Goal: Task Accomplishment & Management: Use online tool/utility

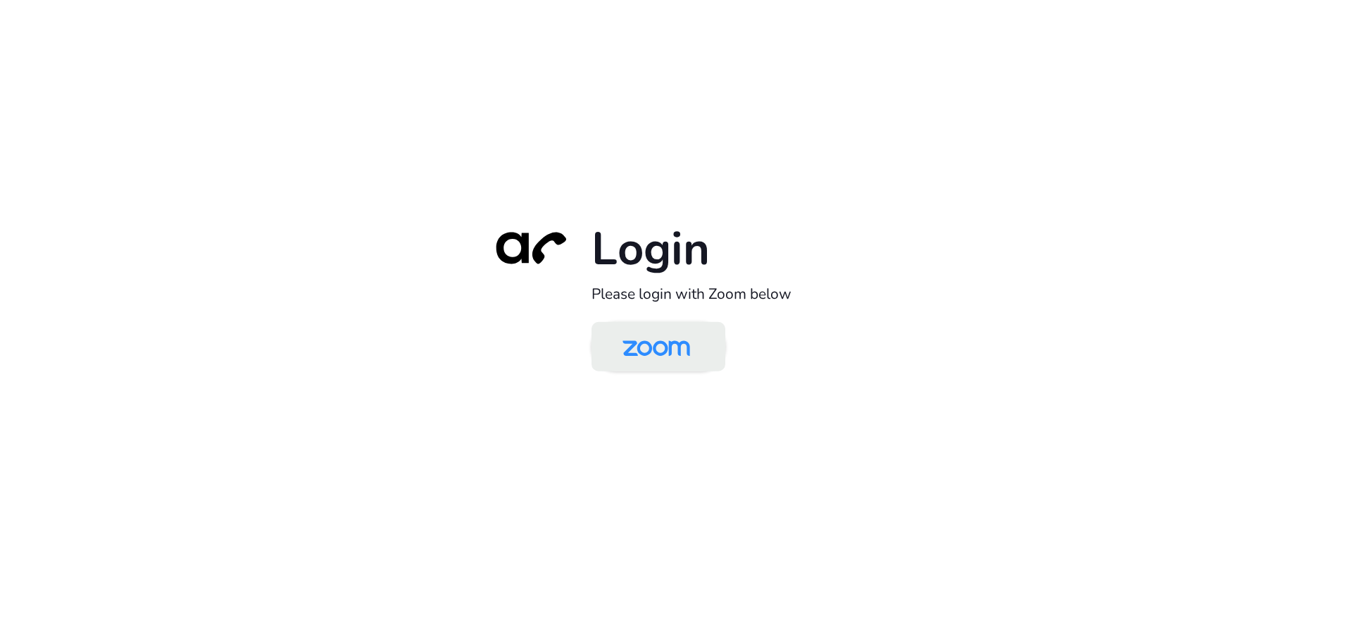
click at [662, 349] on img at bounding box center [656, 348] width 97 height 46
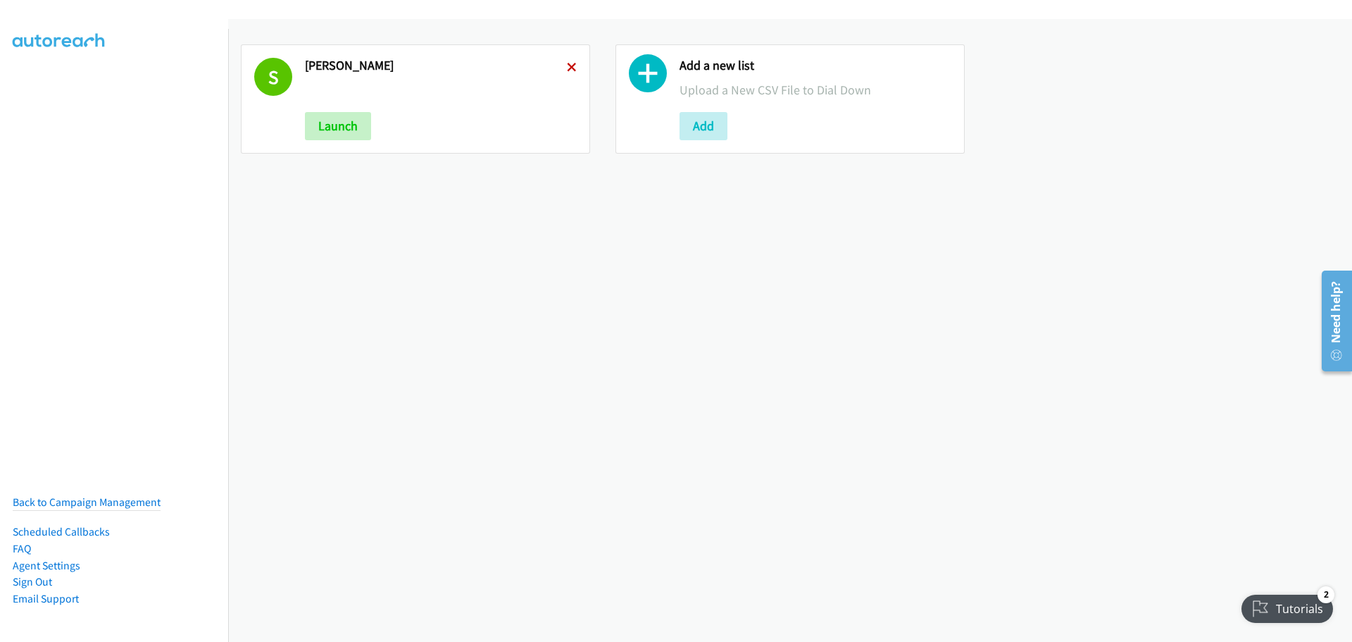
click at [570, 66] on icon at bounding box center [572, 68] width 10 height 10
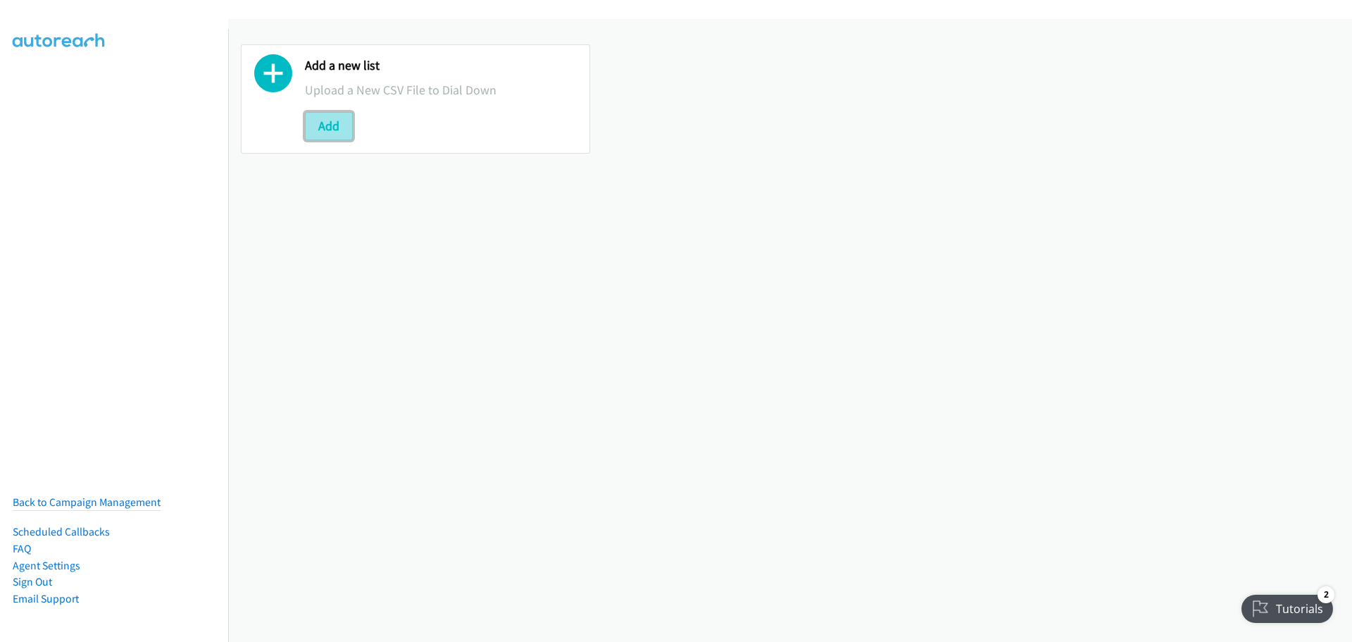
click at [326, 117] on button "Add" at bounding box center [329, 126] width 48 height 28
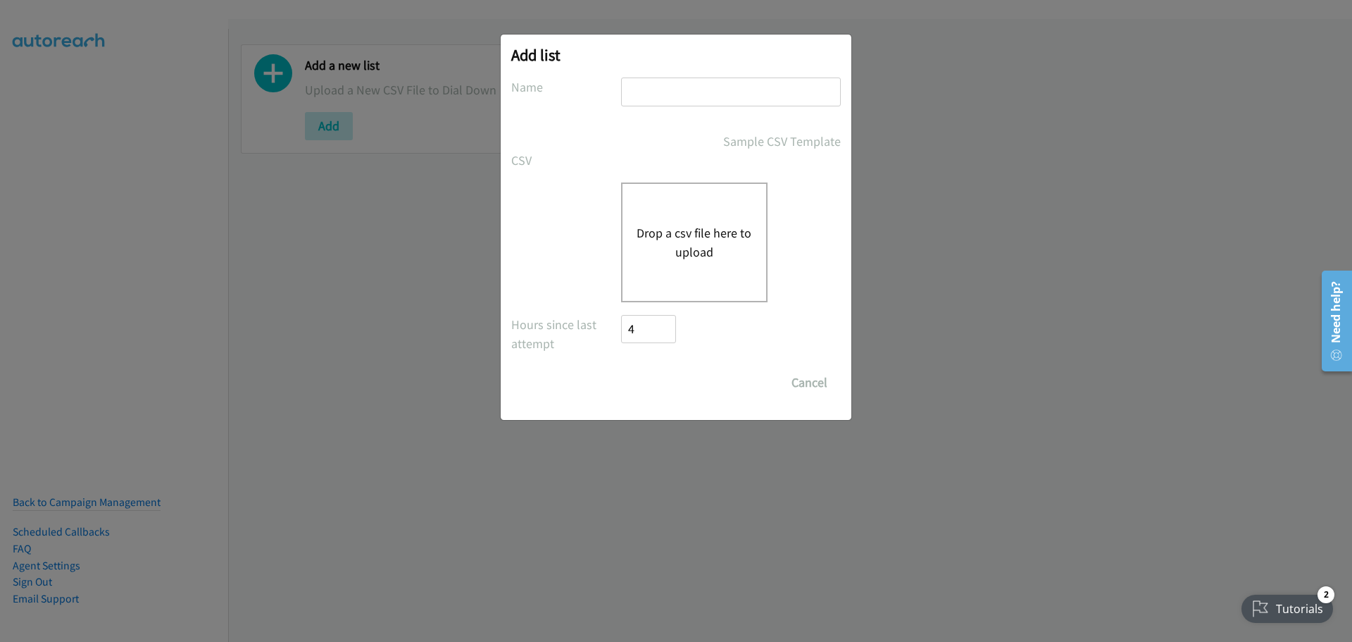
click at [685, 247] on button "Drop a csv file here to upload" at bounding box center [694, 242] width 115 height 38
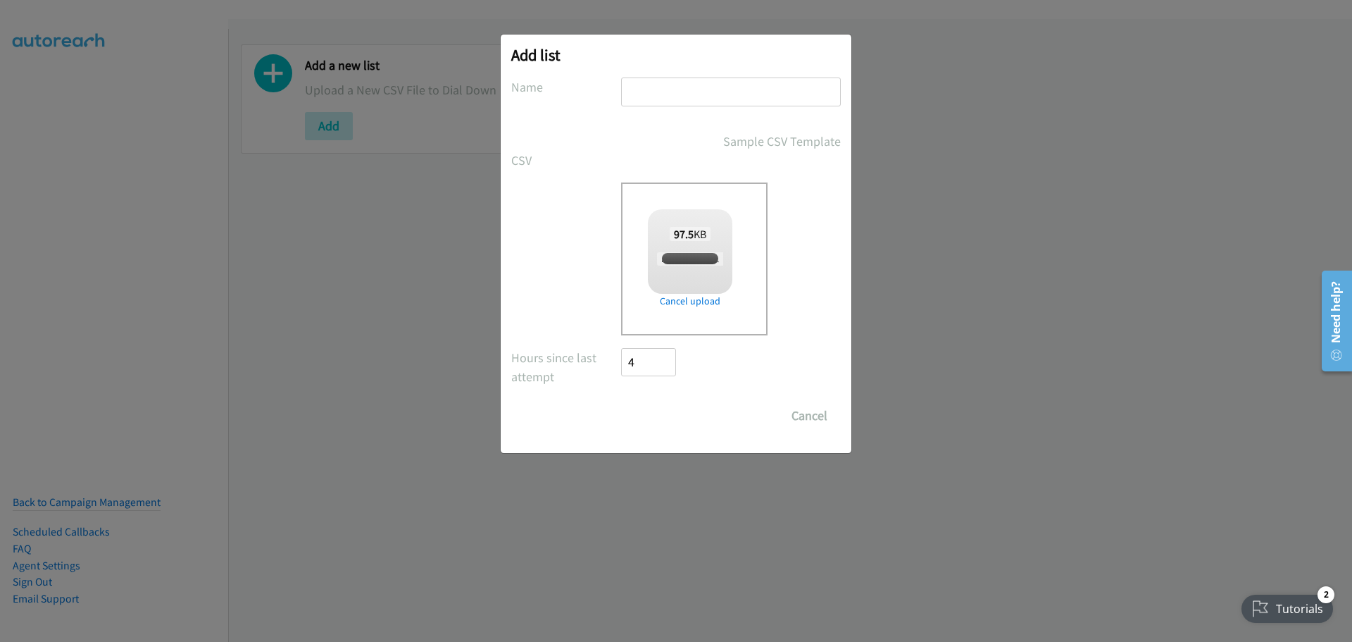
checkbox input "true"
click at [672, 99] on input "text" at bounding box center [731, 91] width 220 height 29
type input "[PERSON_NAME]"
click at [673, 408] on input "Save List" at bounding box center [658, 415] width 74 height 28
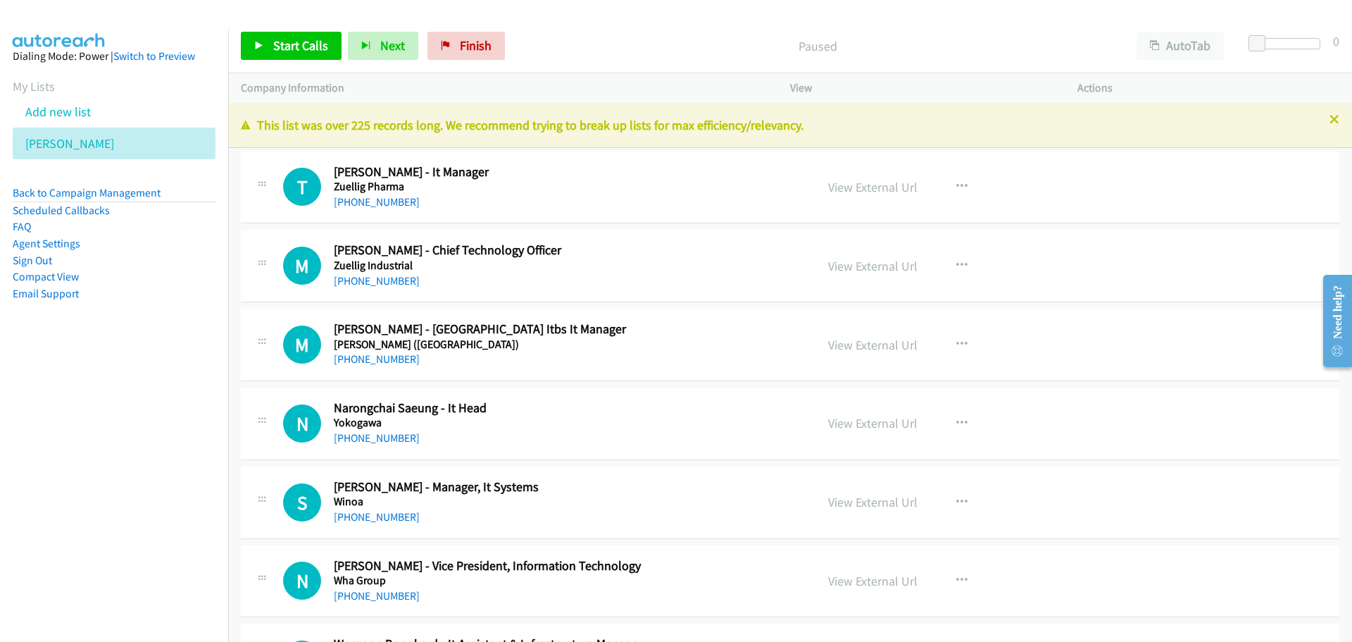
click at [313, 31] on div "Start Calls Pause Next Finish Paused AutoTab AutoTab 0" at bounding box center [790, 46] width 1124 height 54
click at [311, 35] on link "Start Calls" at bounding box center [291, 46] width 101 height 28
click at [289, 61] on div "Start Calls Pause Next Finish Call Completed AutoTab AutoTab 0" at bounding box center [790, 46] width 1124 height 54
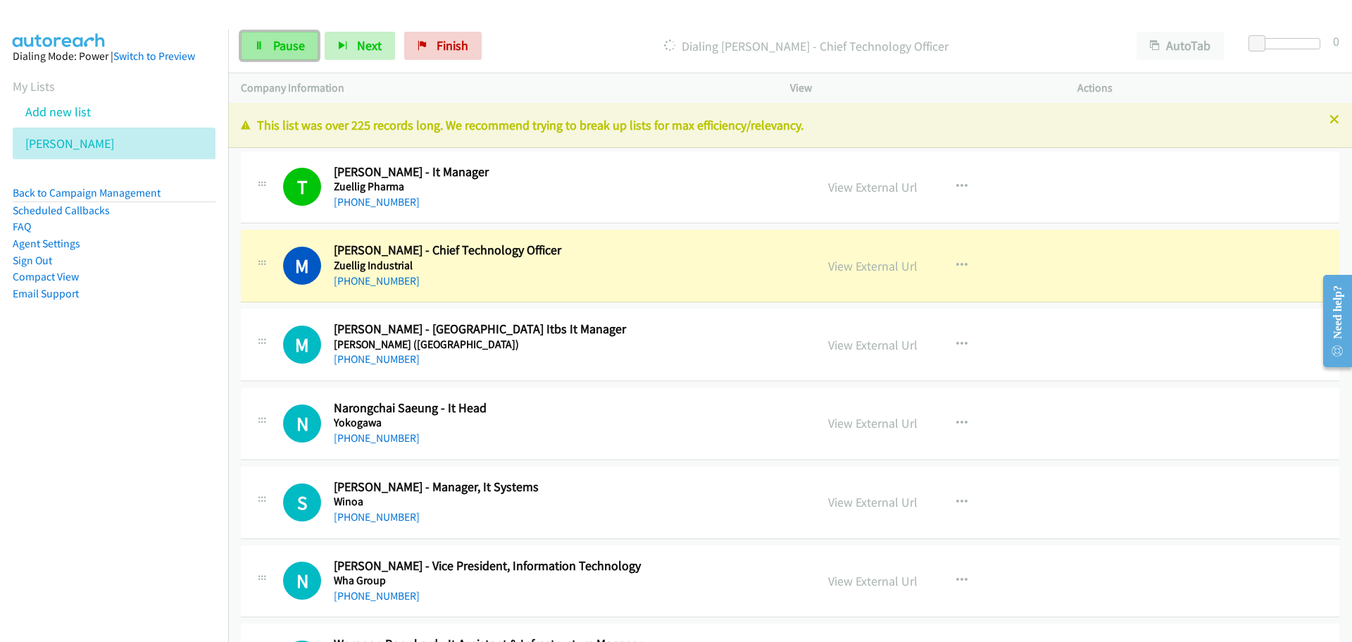
click at [289, 52] on span "Pause" at bounding box center [289, 45] width 32 height 16
click at [870, 269] on link "View External Url" at bounding box center [872, 266] width 89 height 16
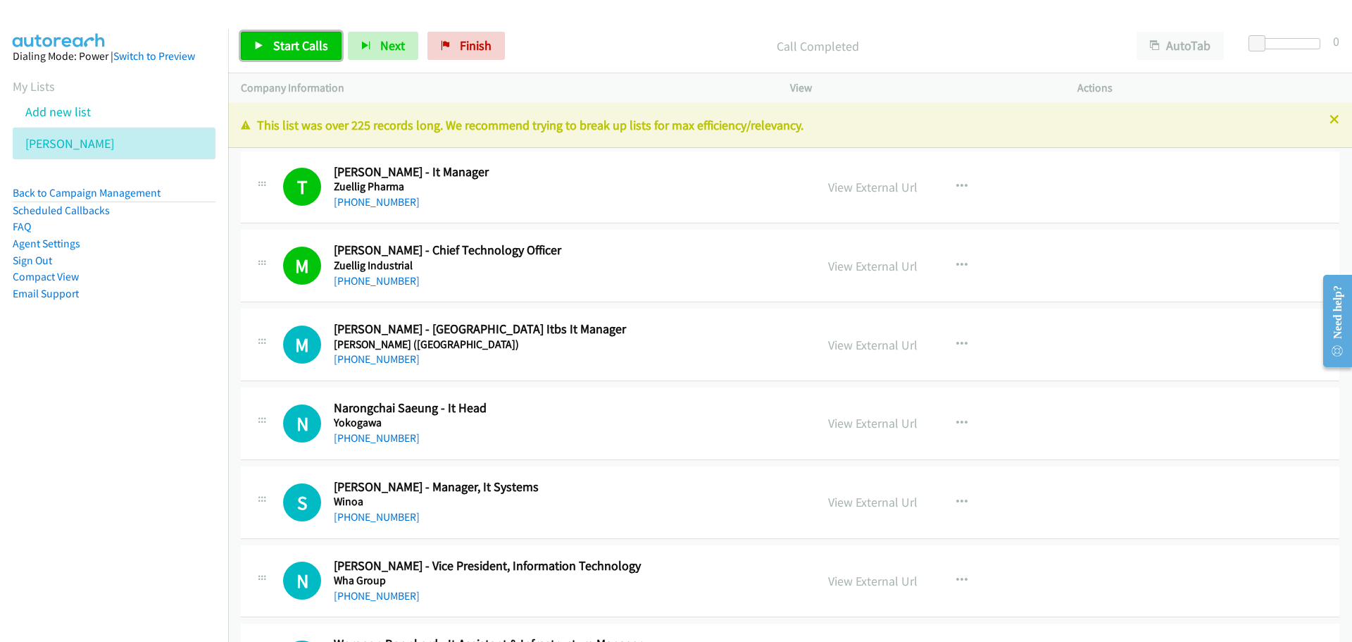
click at [289, 35] on link "Start Calls" at bounding box center [291, 46] width 101 height 28
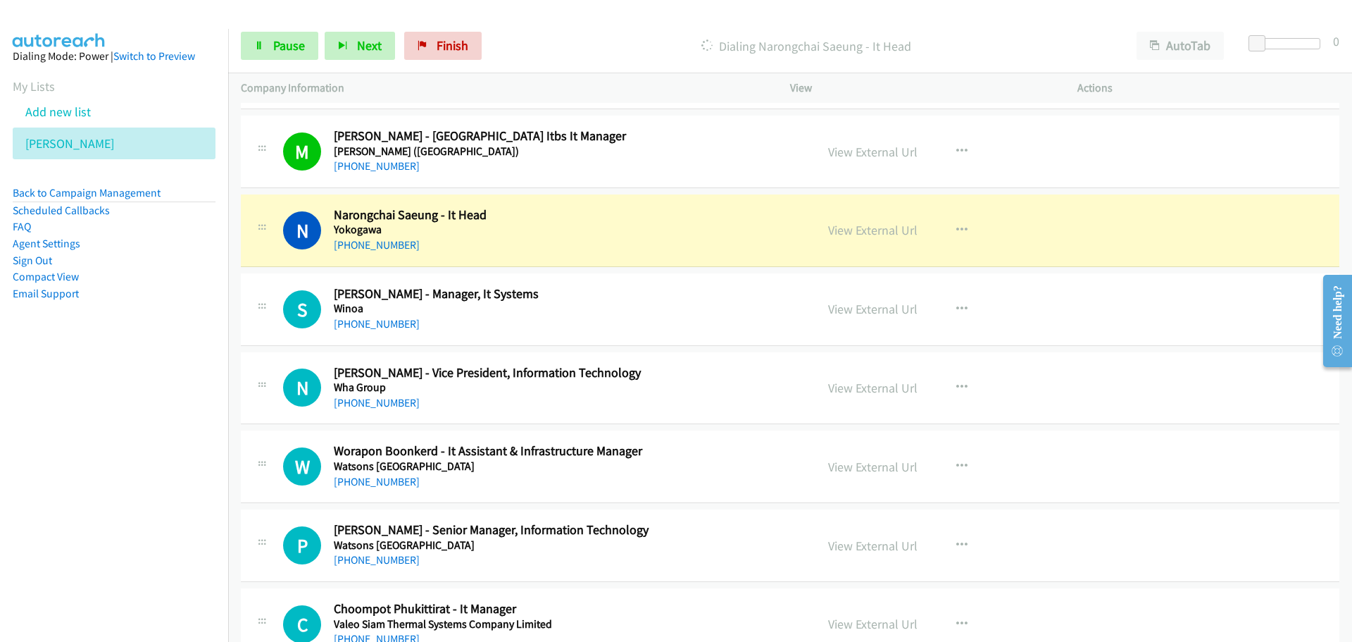
scroll to position [211, 0]
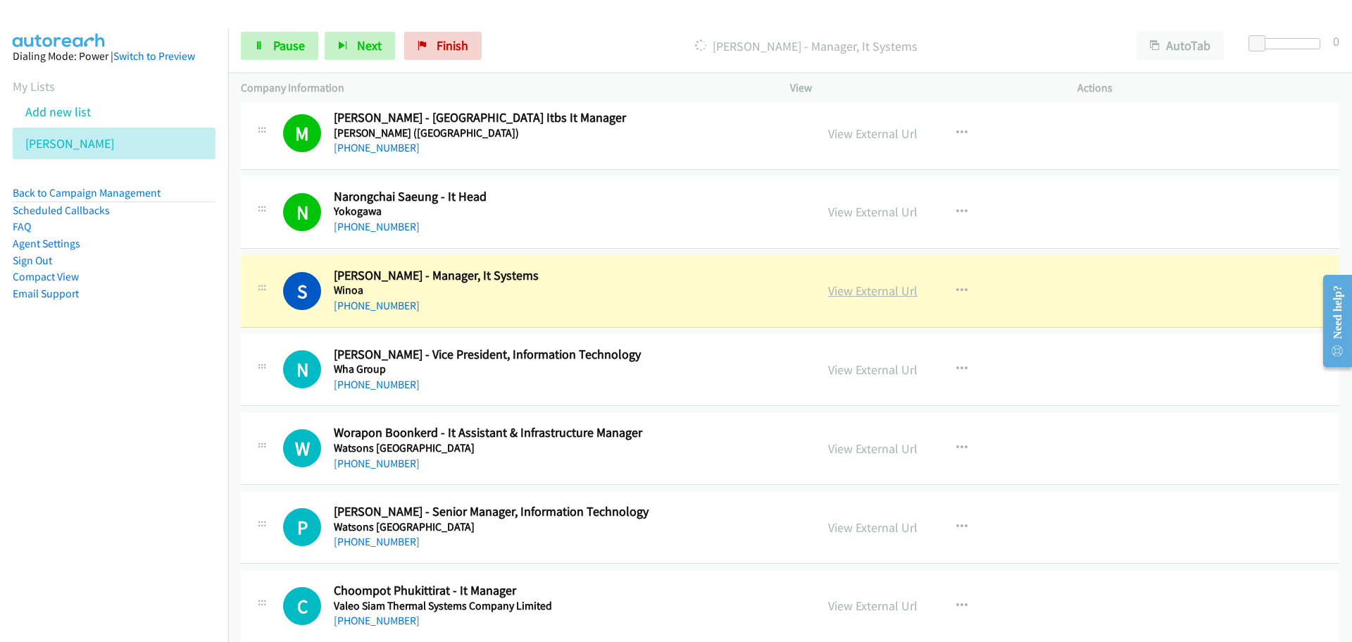
click at [872, 293] on link "View External Url" at bounding box center [872, 290] width 89 height 16
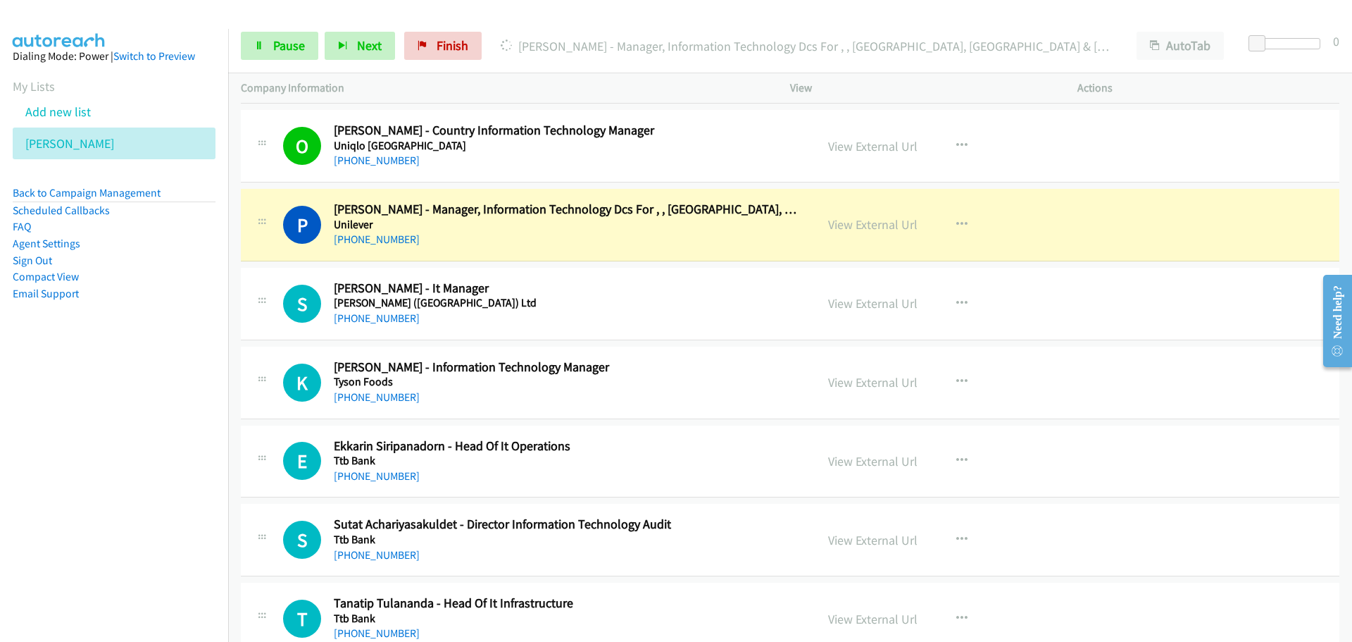
scroll to position [1056, 0]
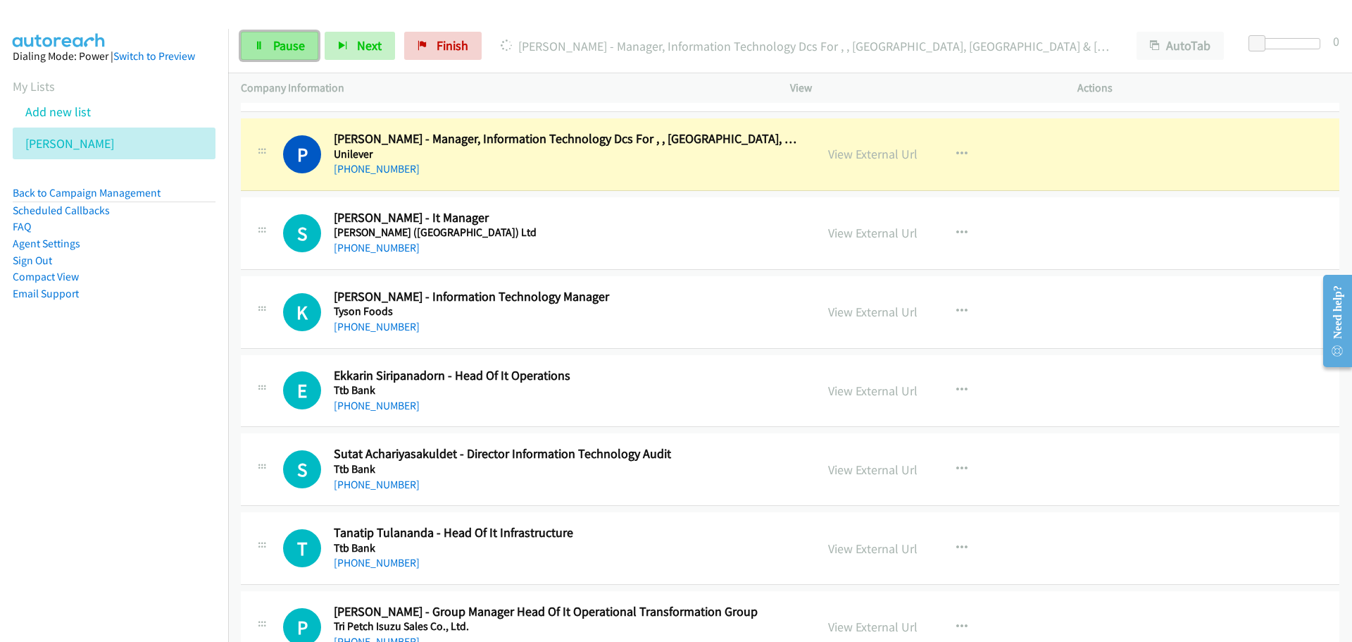
click at [279, 49] on span "Pause" at bounding box center [289, 45] width 32 height 16
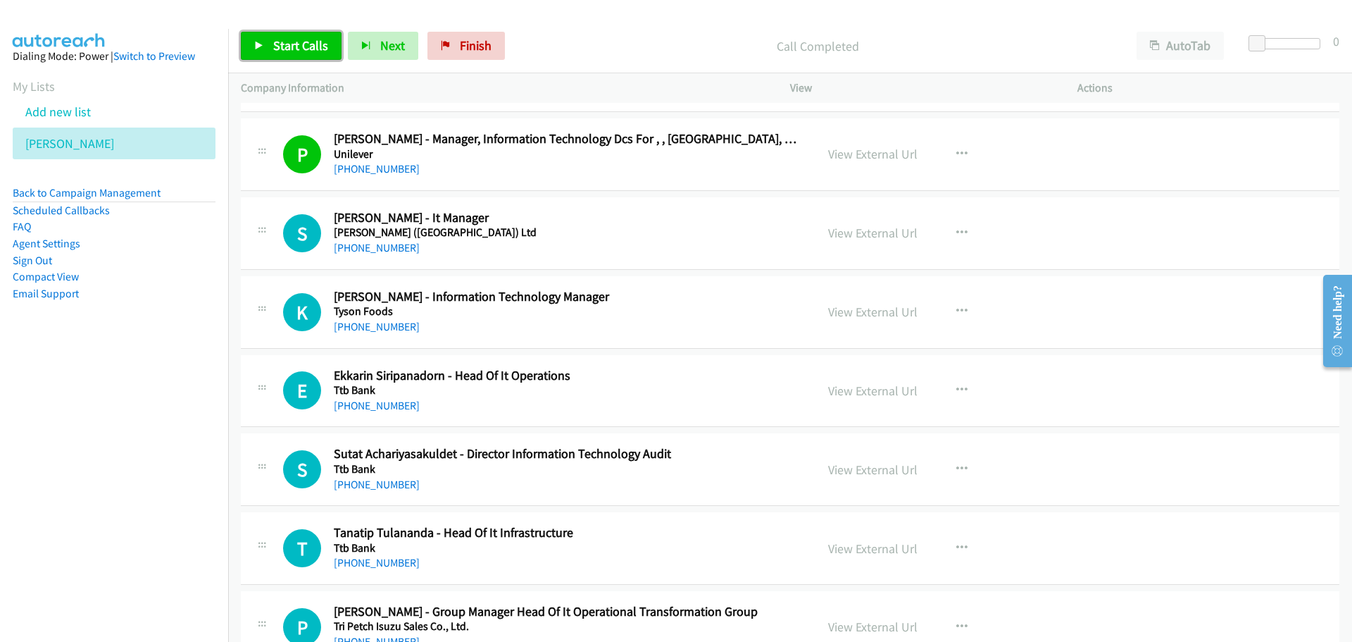
click at [292, 44] on span "Start Calls" at bounding box center [300, 45] width 55 height 16
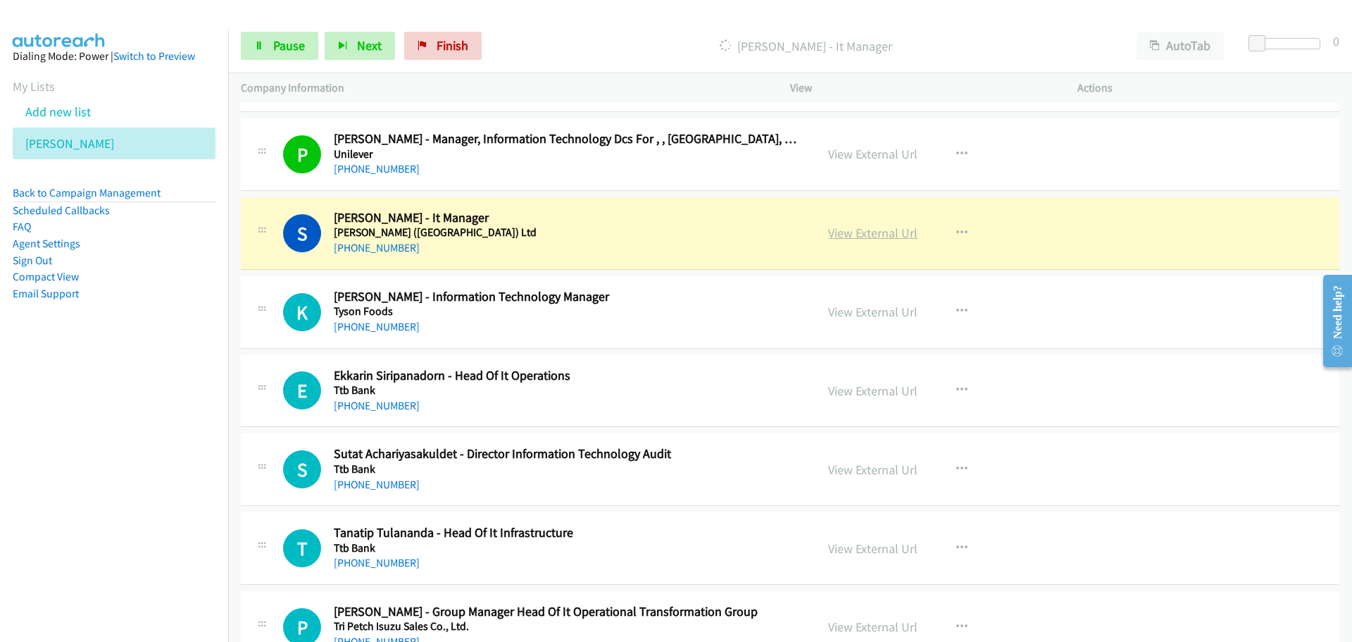
click at [869, 237] on link "View External Url" at bounding box center [872, 233] width 89 height 16
click at [282, 54] on link "Pause" at bounding box center [279, 46] width 77 height 28
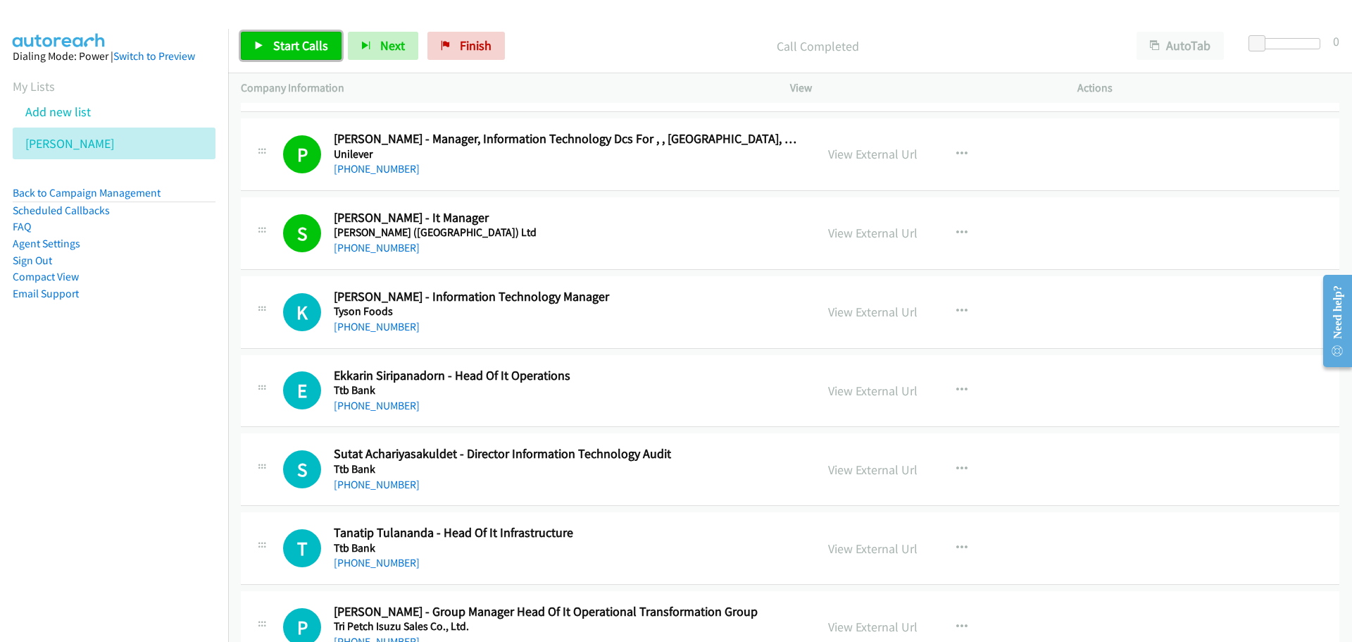
click at [261, 51] on link "Start Calls" at bounding box center [291, 46] width 101 height 28
click at [256, 43] on icon at bounding box center [259, 47] width 10 height 10
click at [869, 237] on link "View External Url" at bounding box center [872, 233] width 89 height 16
click at [275, 50] on span "Start Calls" at bounding box center [300, 45] width 55 height 16
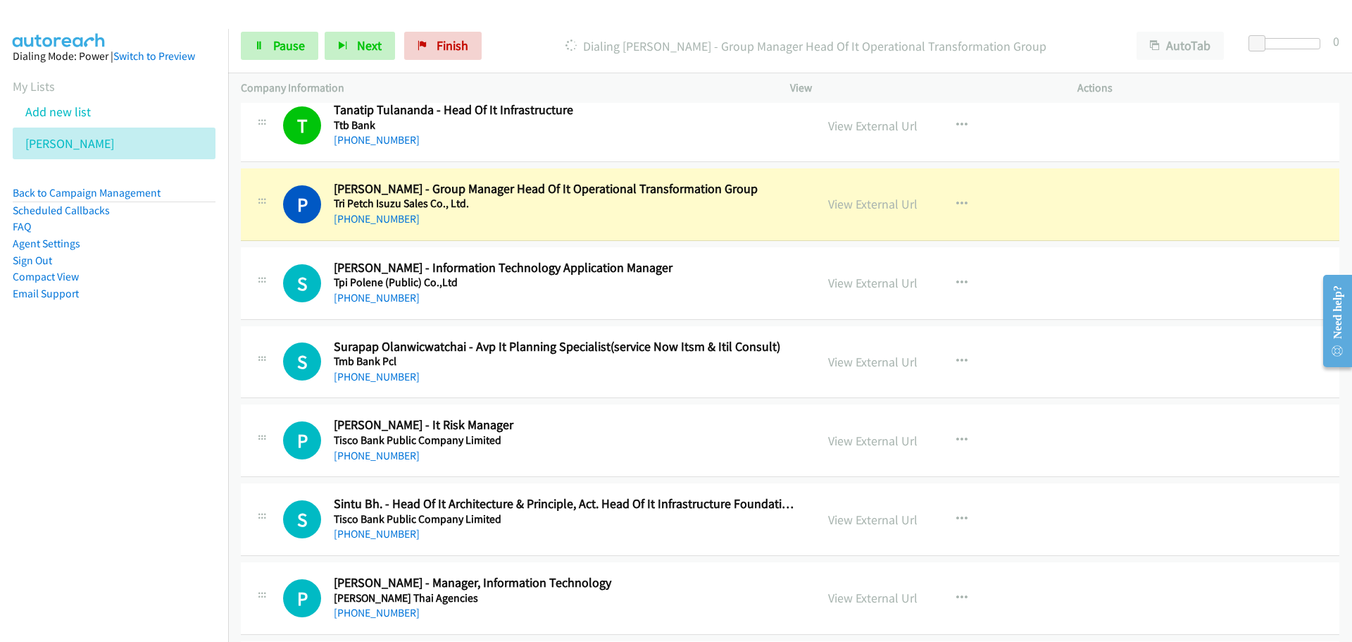
scroll to position [1549, 0]
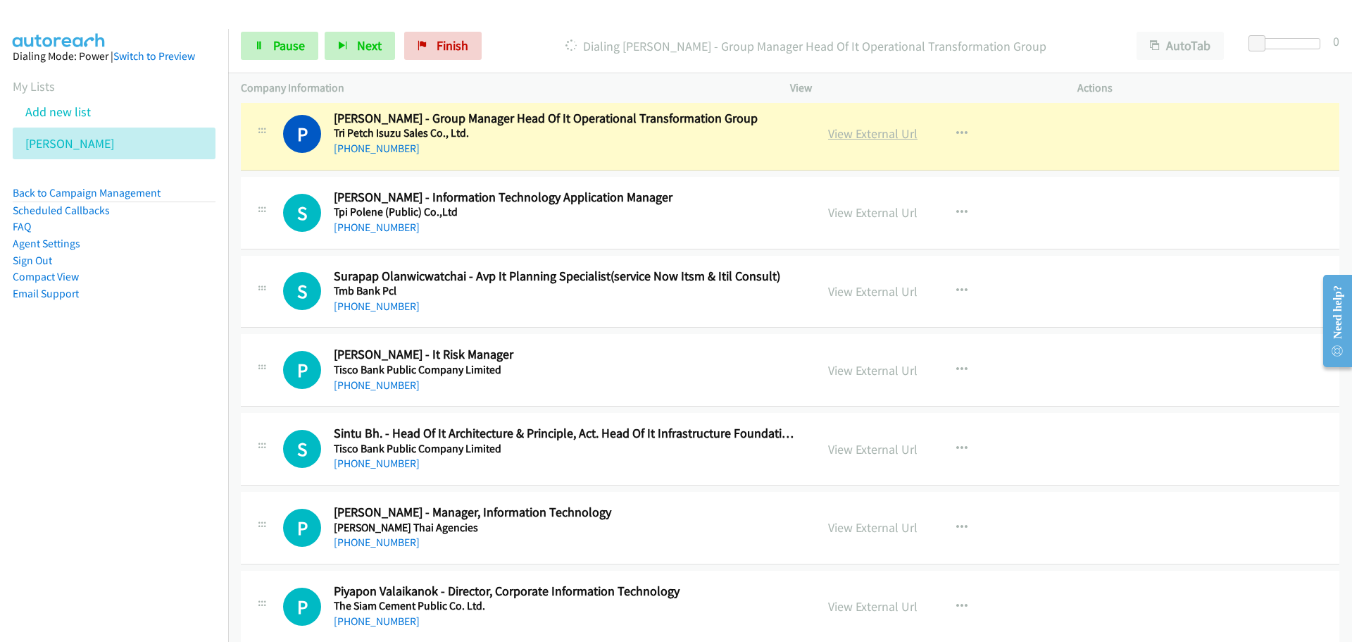
click at [852, 129] on link "View External Url" at bounding box center [872, 133] width 89 height 16
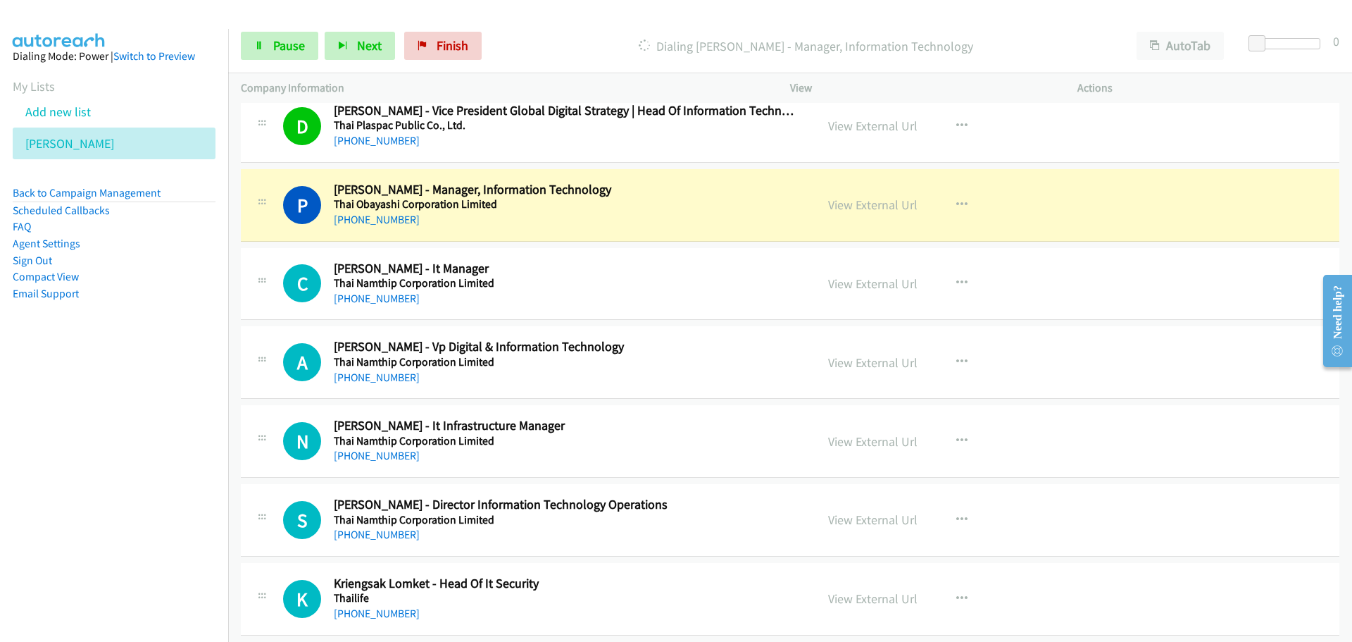
scroll to position [2887, 0]
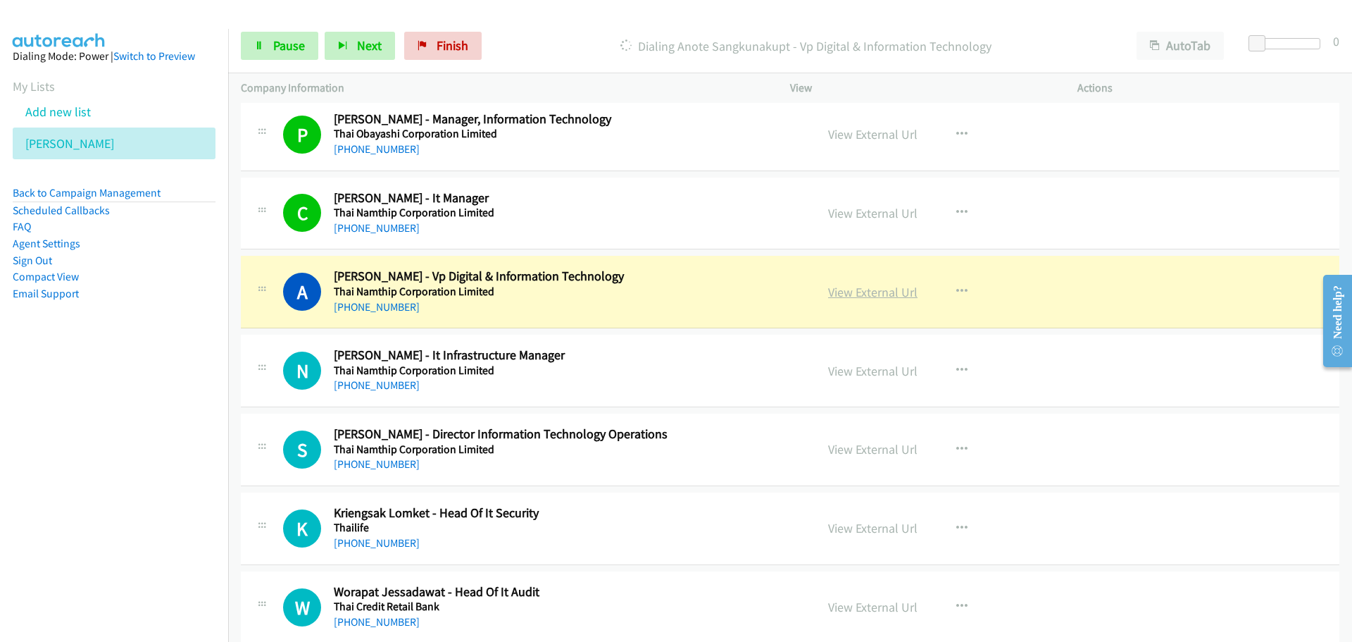
click at [859, 292] on link "View External Url" at bounding box center [872, 292] width 89 height 16
click at [296, 46] on span "Pause" at bounding box center [289, 45] width 32 height 16
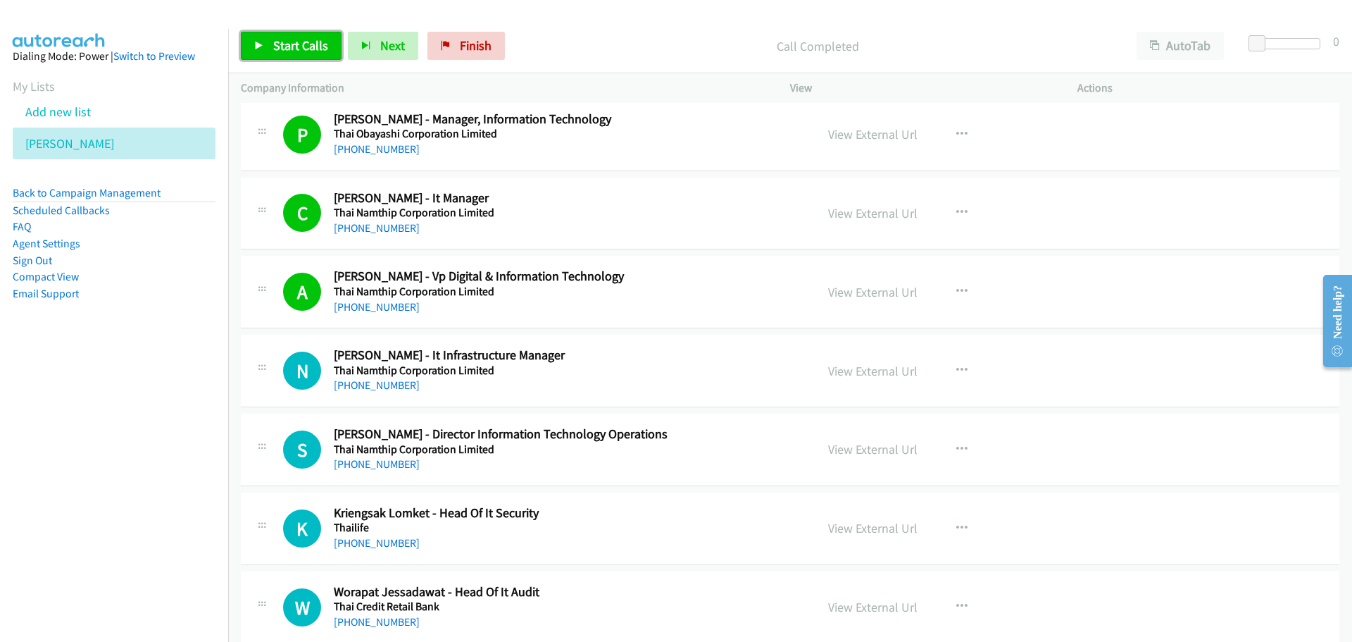
click at [287, 44] on span "Start Calls" at bounding box center [300, 45] width 55 height 16
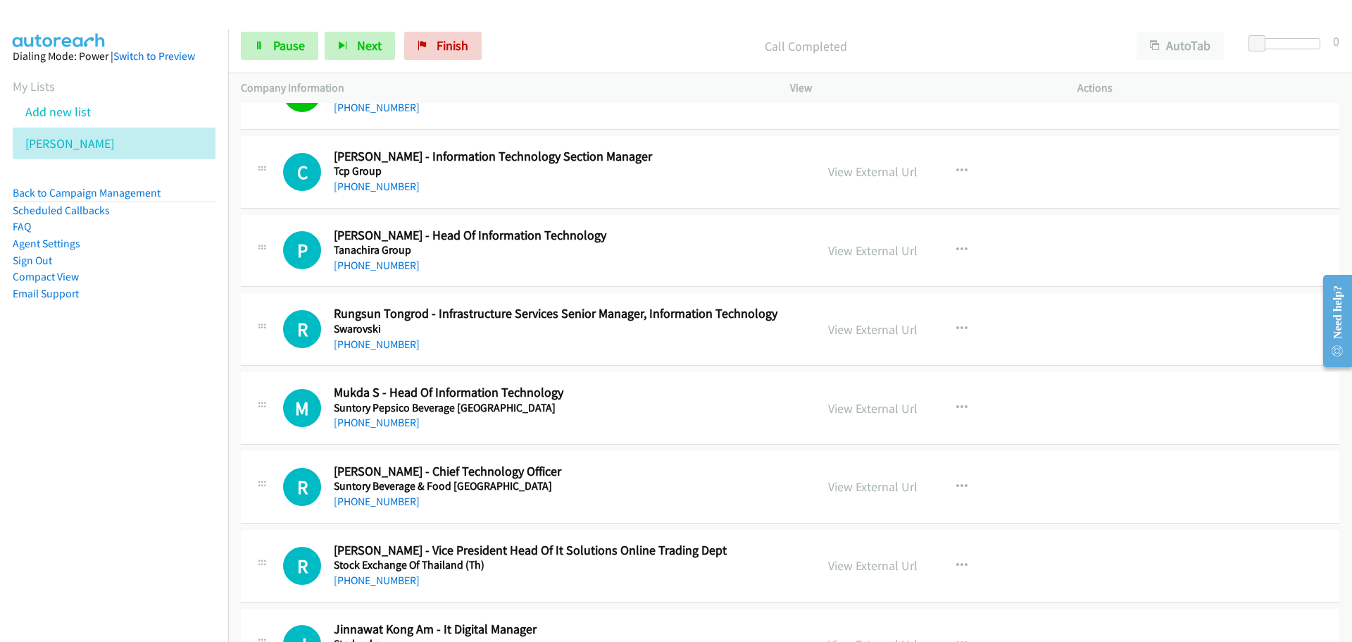
scroll to position [3732, 0]
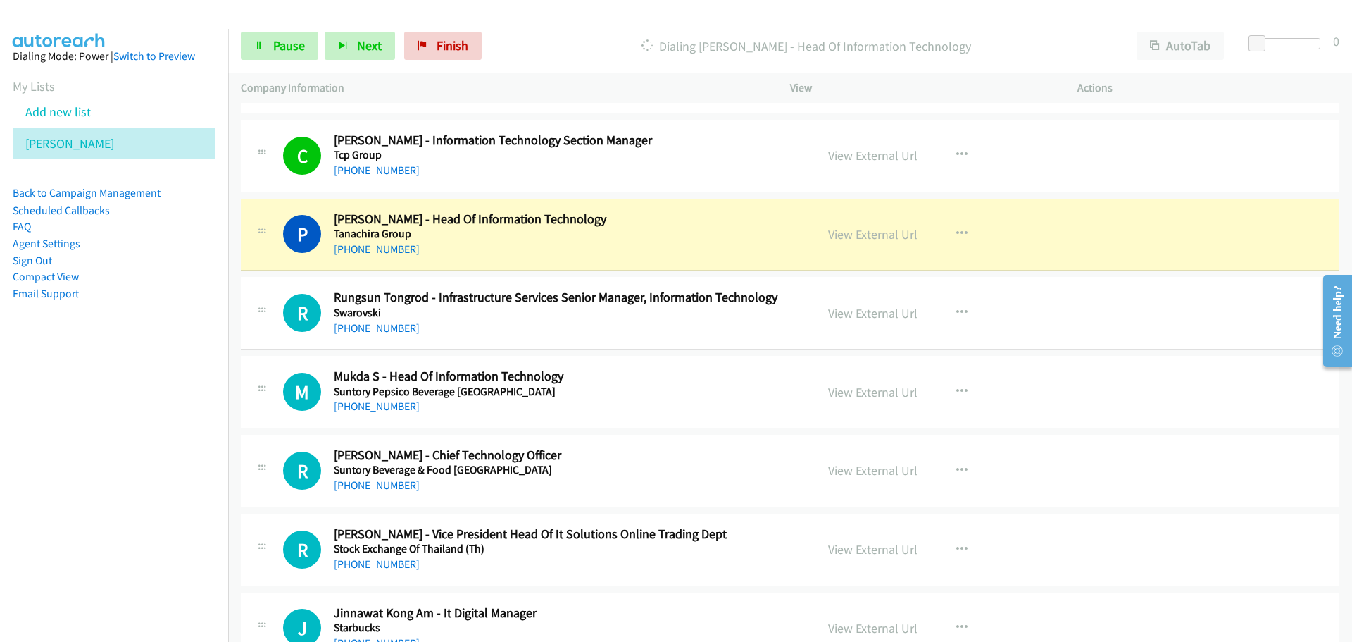
click at [838, 232] on link "View External Url" at bounding box center [872, 234] width 89 height 16
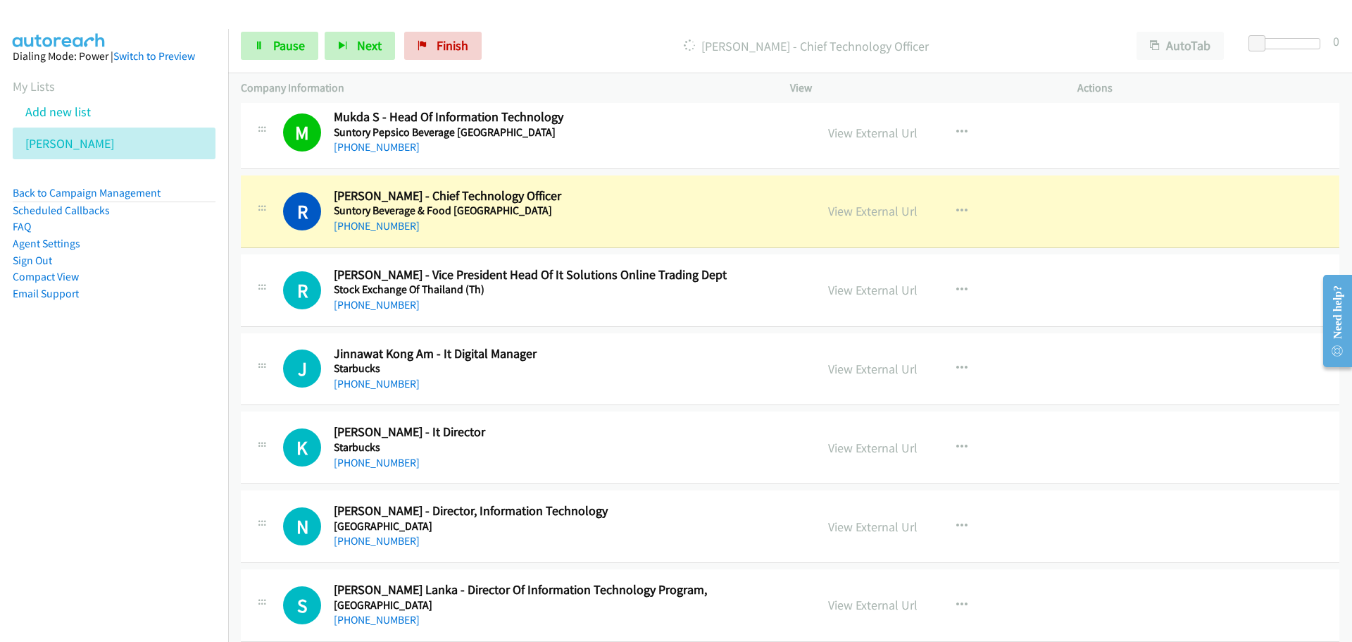
scroll to position [4014, 0]
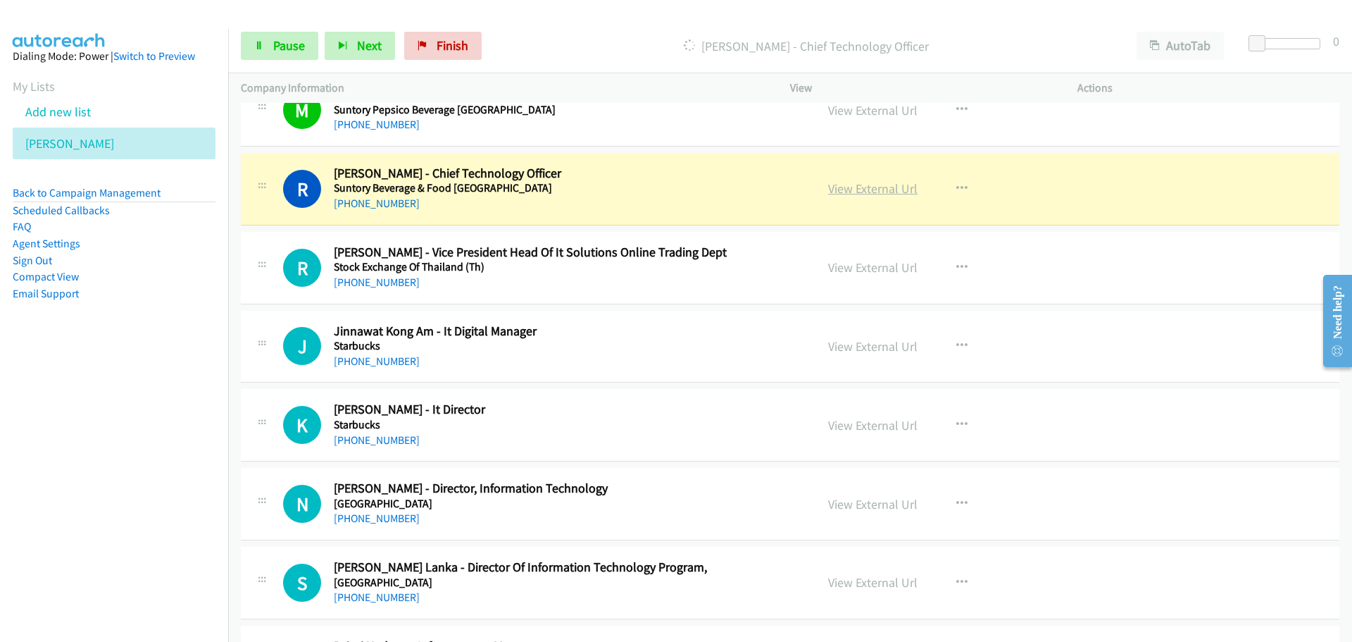
click at [876, 189] on link "View External Url" at bounding box center [872, 188] width 89 height 16
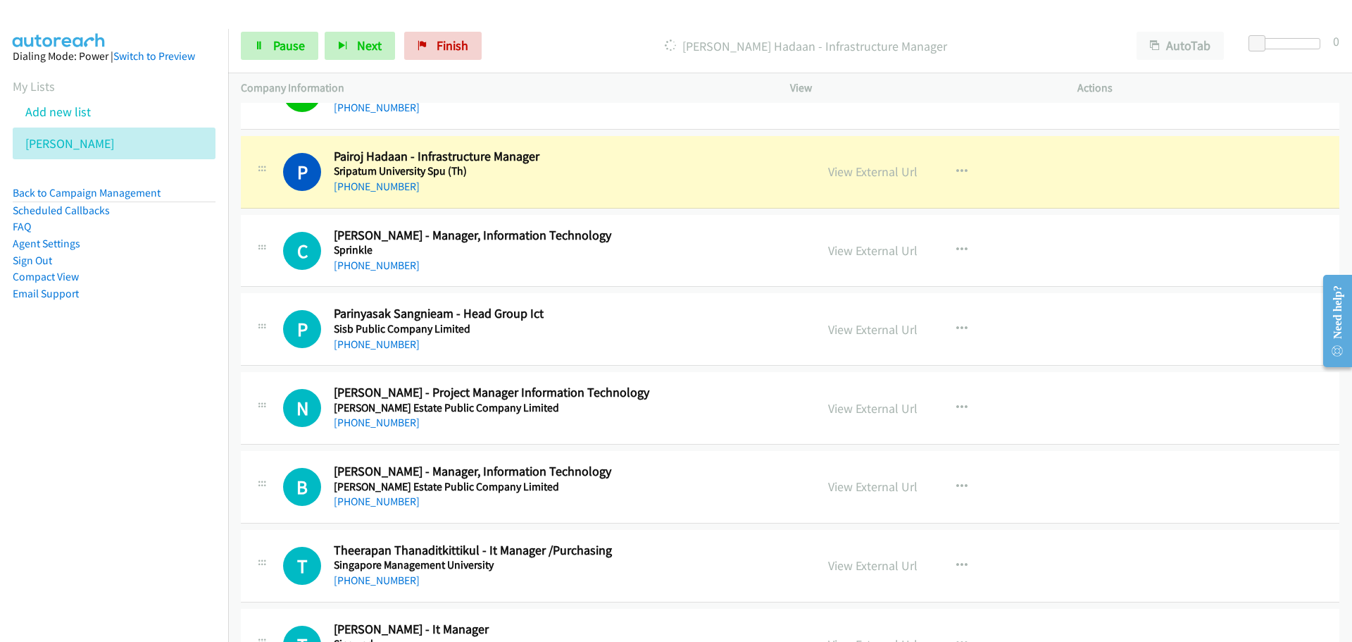
scroll to position [4507, 0]
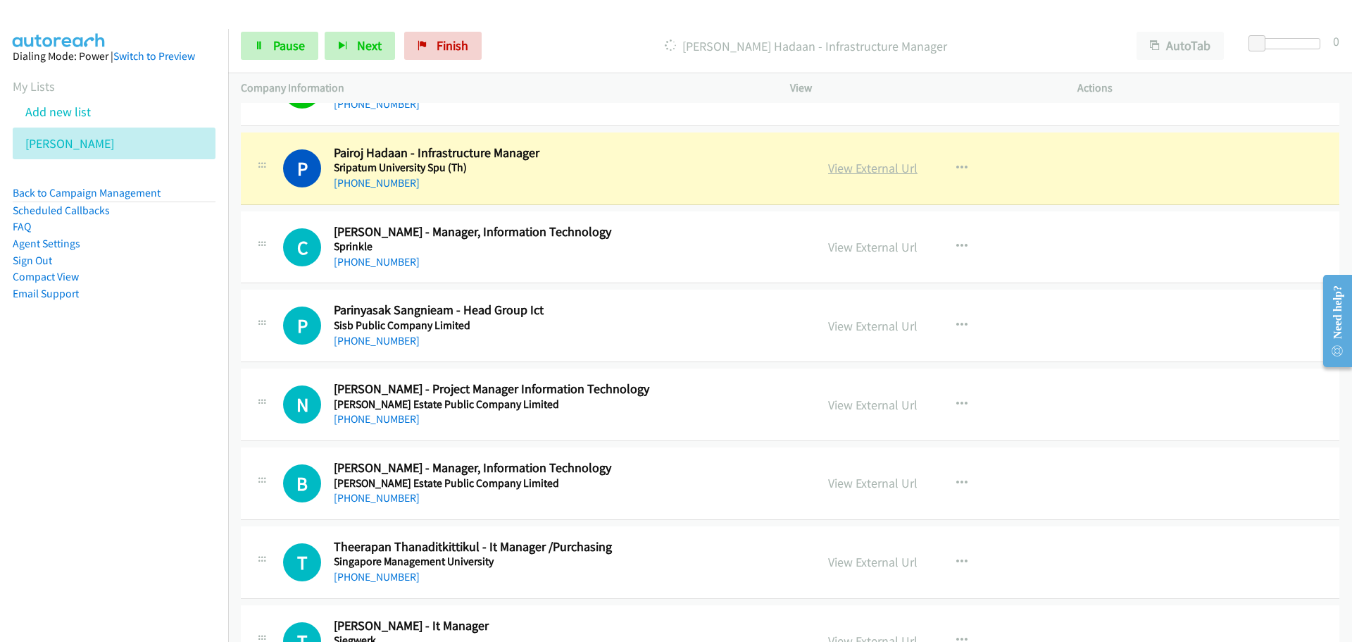
click at [863, 171] on link "View External Url" at bounding box center [872, 168] width 89 height 16
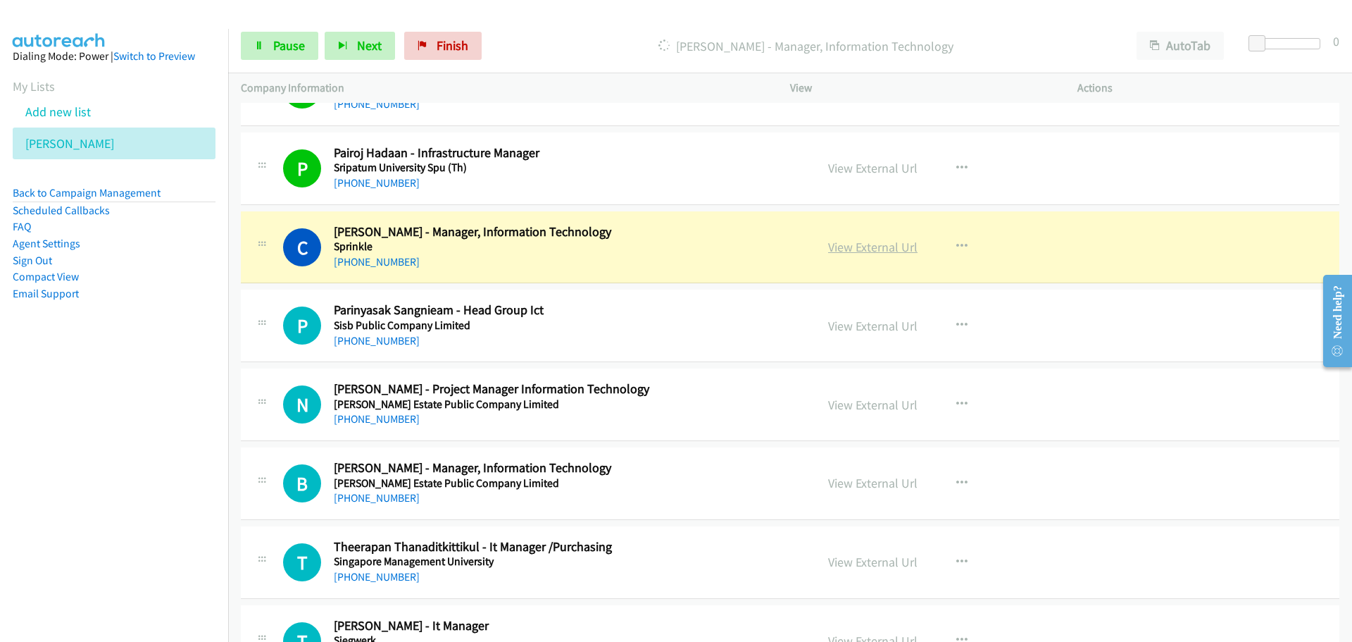
click at [848, 252] on link "View External Url" at bounding box center [872, 247] width 89 height 16
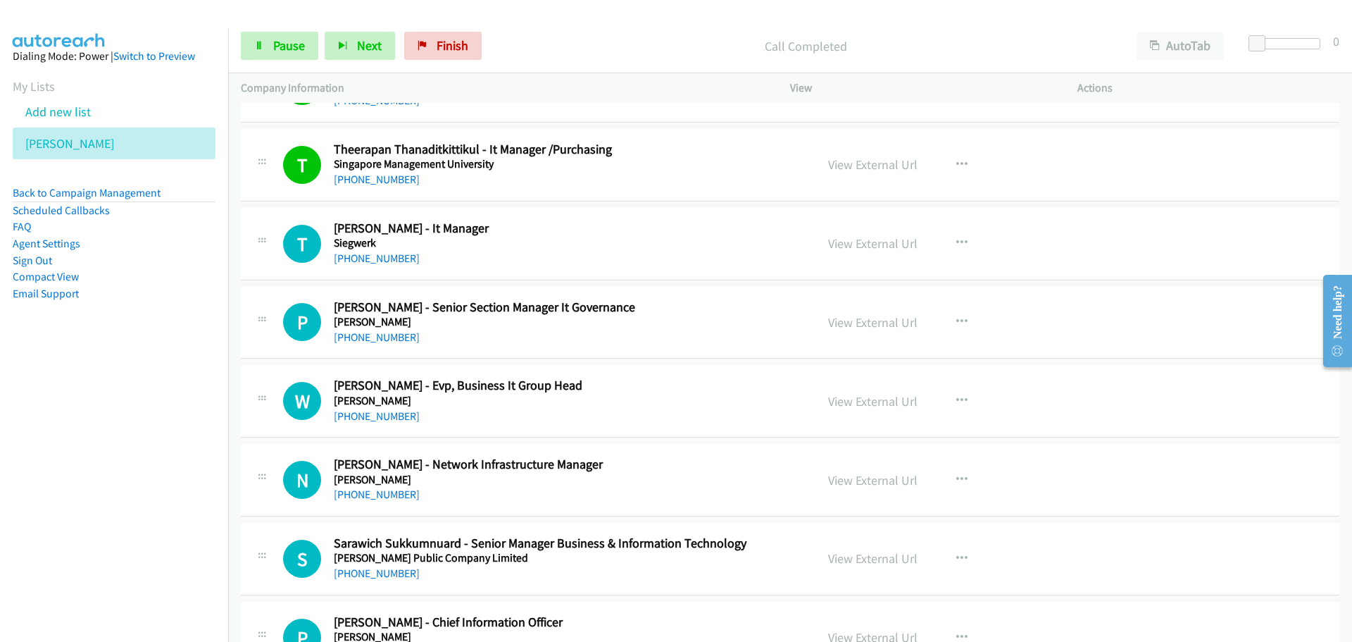
scroll to position [4930, 0]
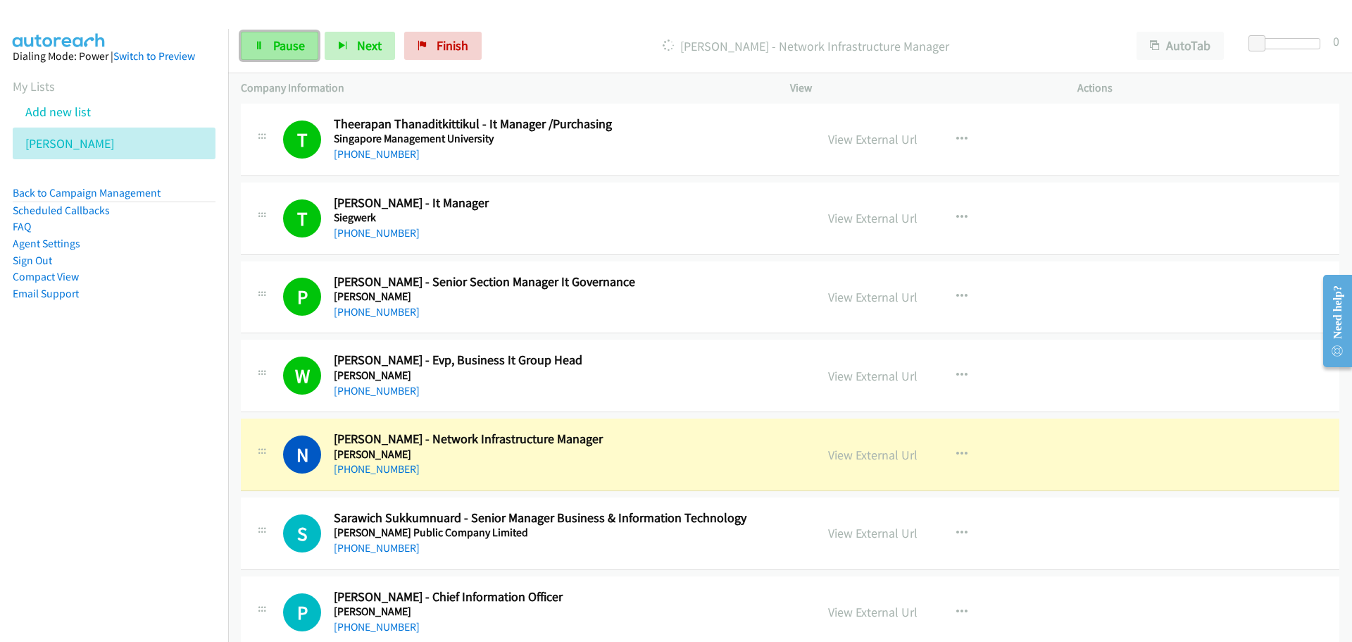
drag, startPoint x: 276, startPoint y: 42, endPoint x: 9, endPoint y: 176, distance: 298.6
click at [276, 42] on span "Pause" at bounding box center [289, 45] width 32 height 16
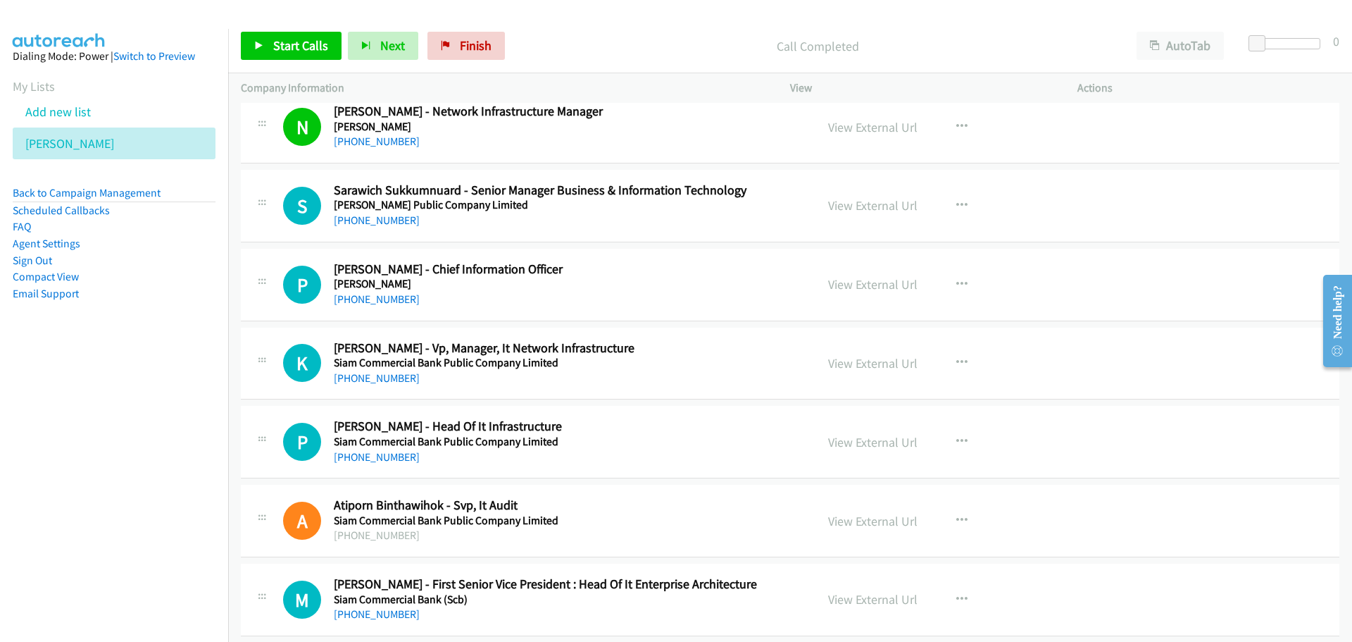
scroll to position [5282, 0]
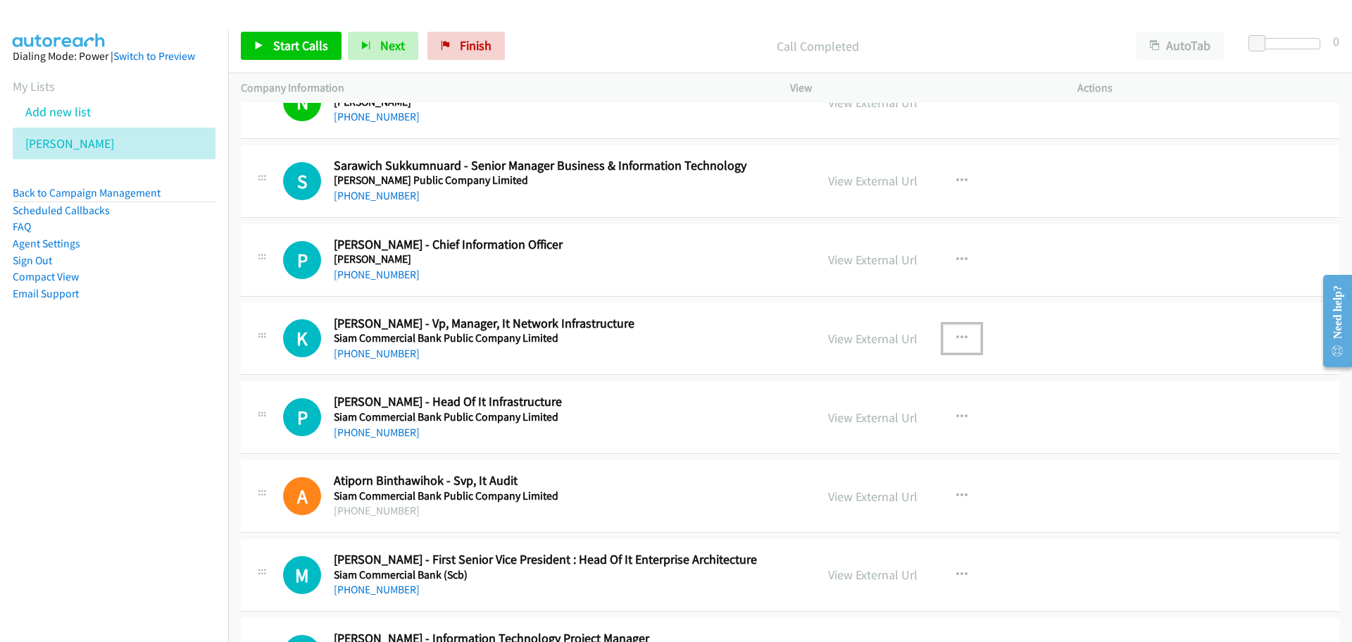
click at [959, 330] on button "button" at bounding box center [962, 338] width 38 height 28
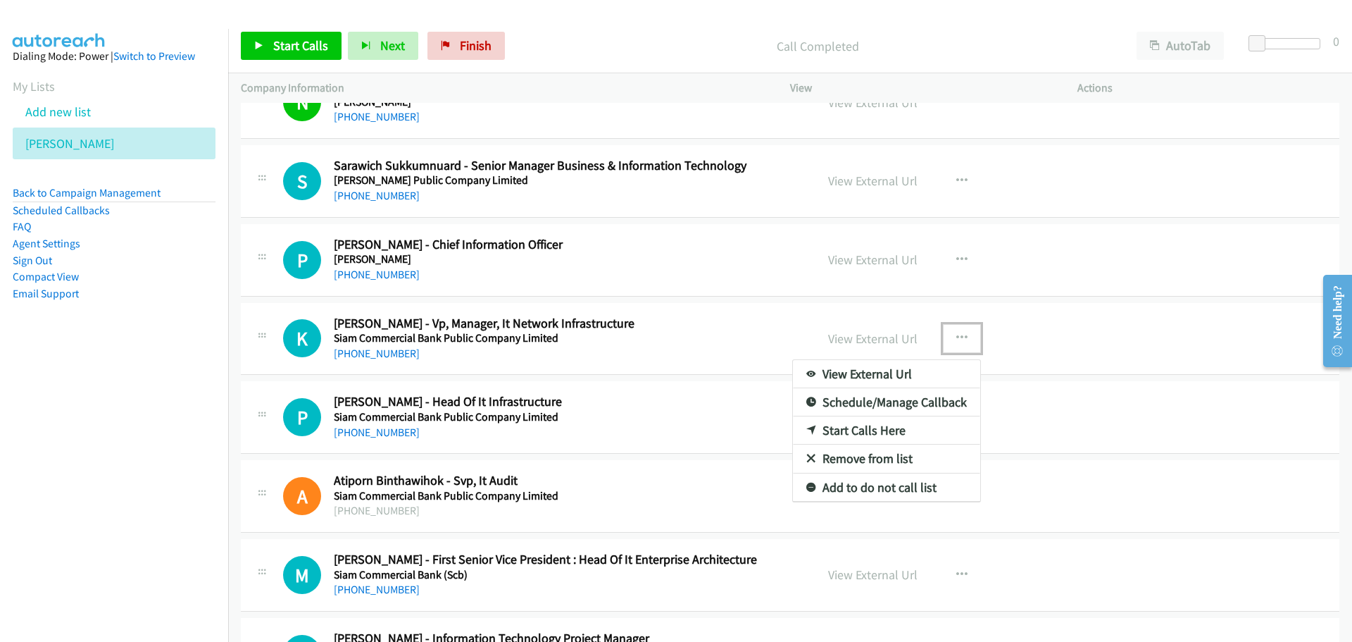
click at [824, 430] on link "Start Calls Here" at bounding box center [886, 430] width 187 height 28
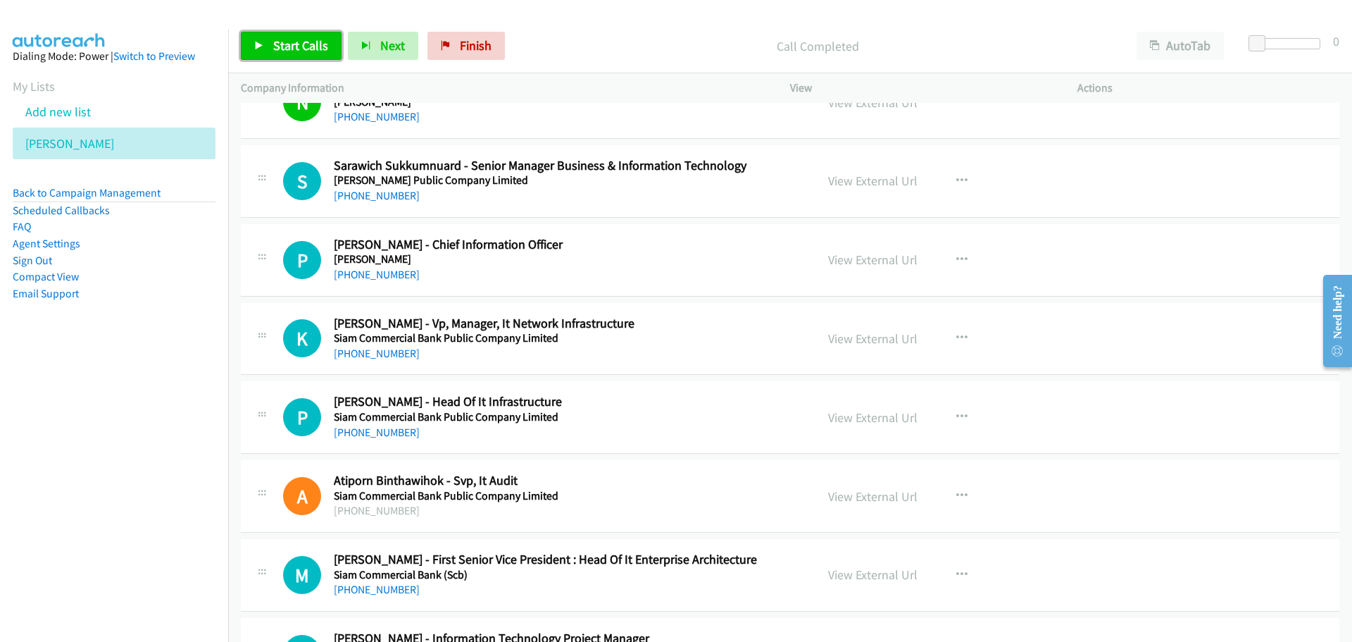
click at [287, 42] on span "Start Calls" at bounding box center [300, 45] width 55 height 16
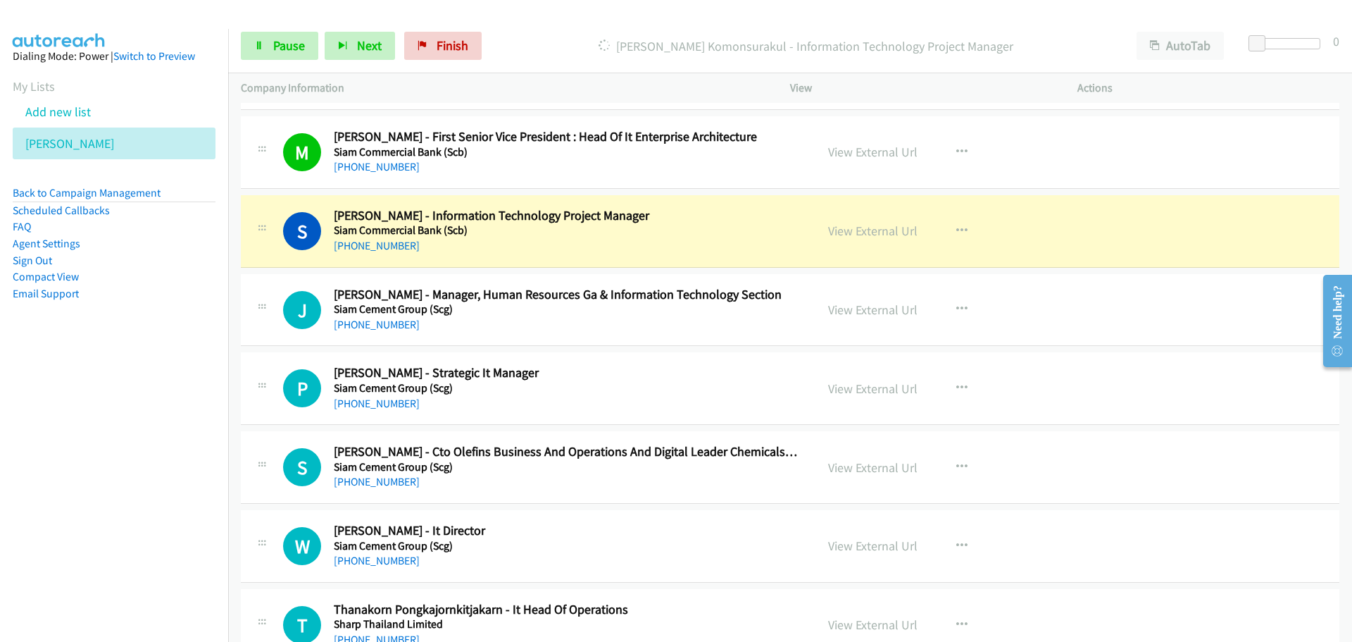
scroll to position [5775, 0]
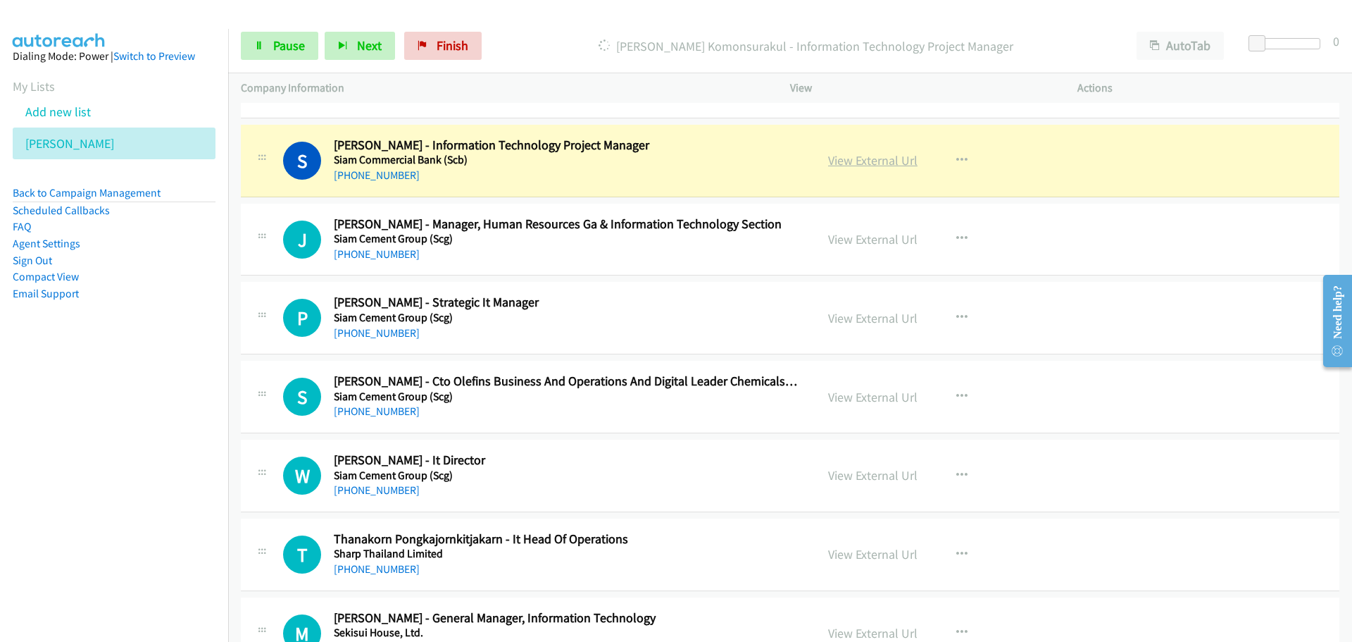
click at [840, 160] on link "View External Url" at bounding box center [872, 160] width 89 height 16
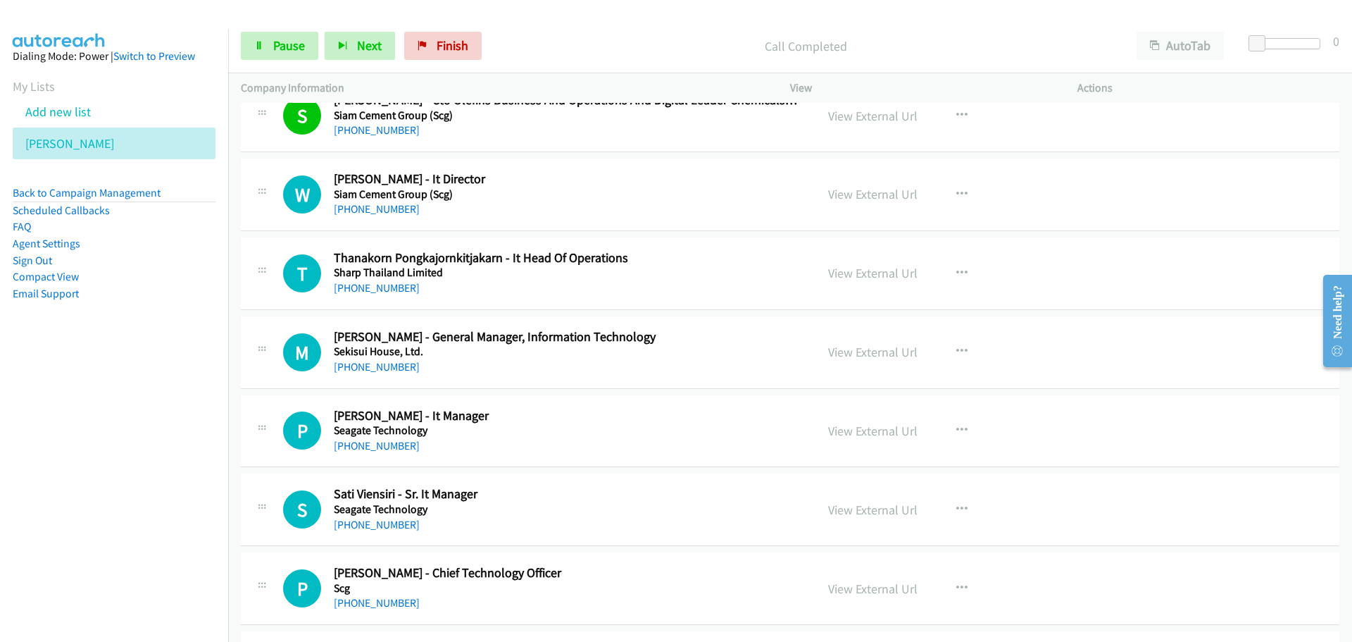
scroll to position [6056, 0]
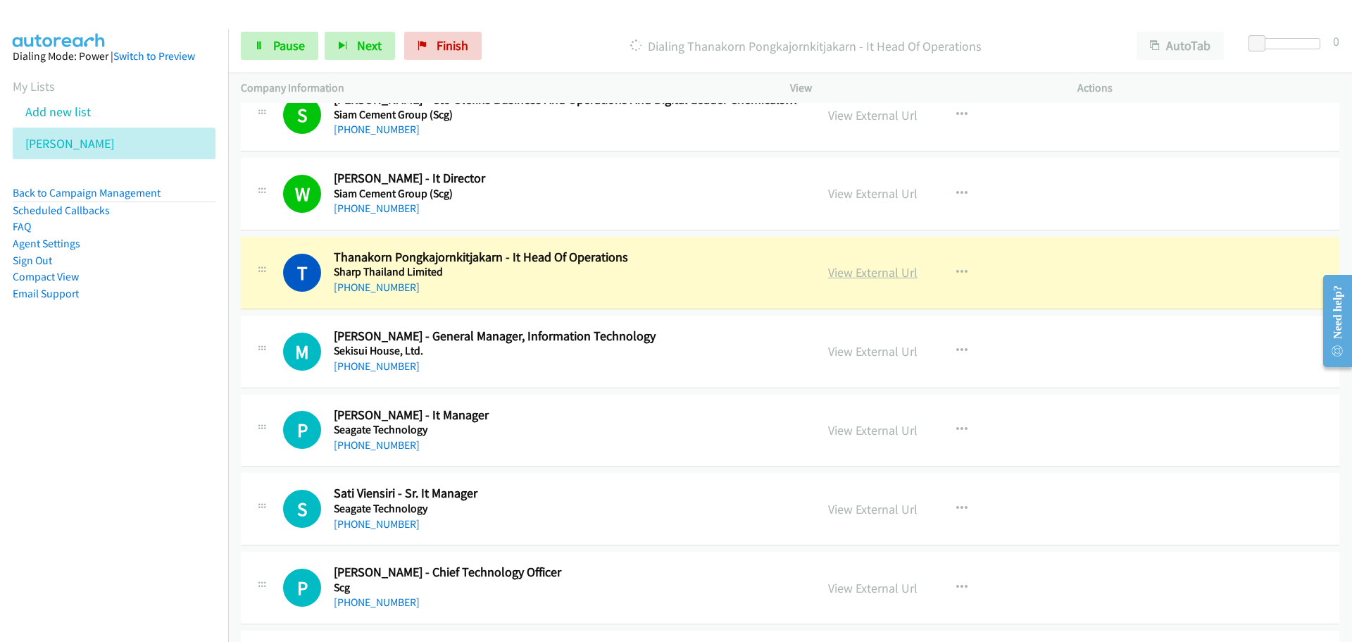
click at [856, 272] on link "View External Url" at bounding box center [872, 272] width 89 height 16
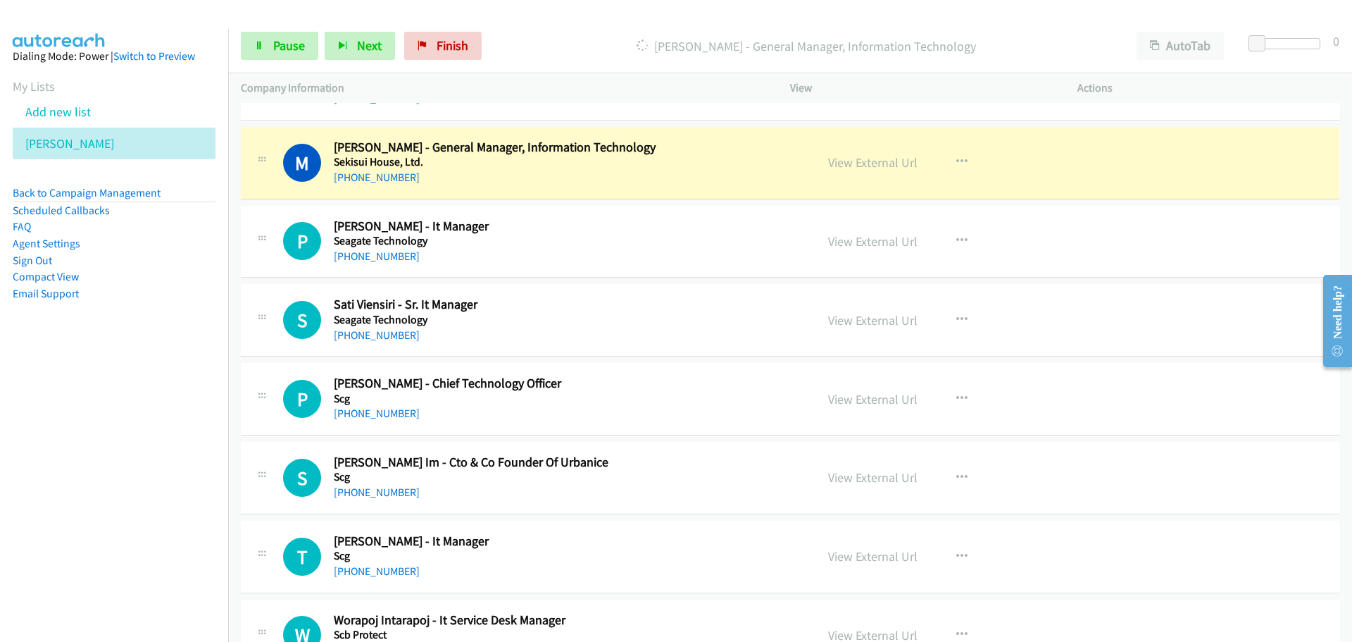
scroll to position [6268, 0]
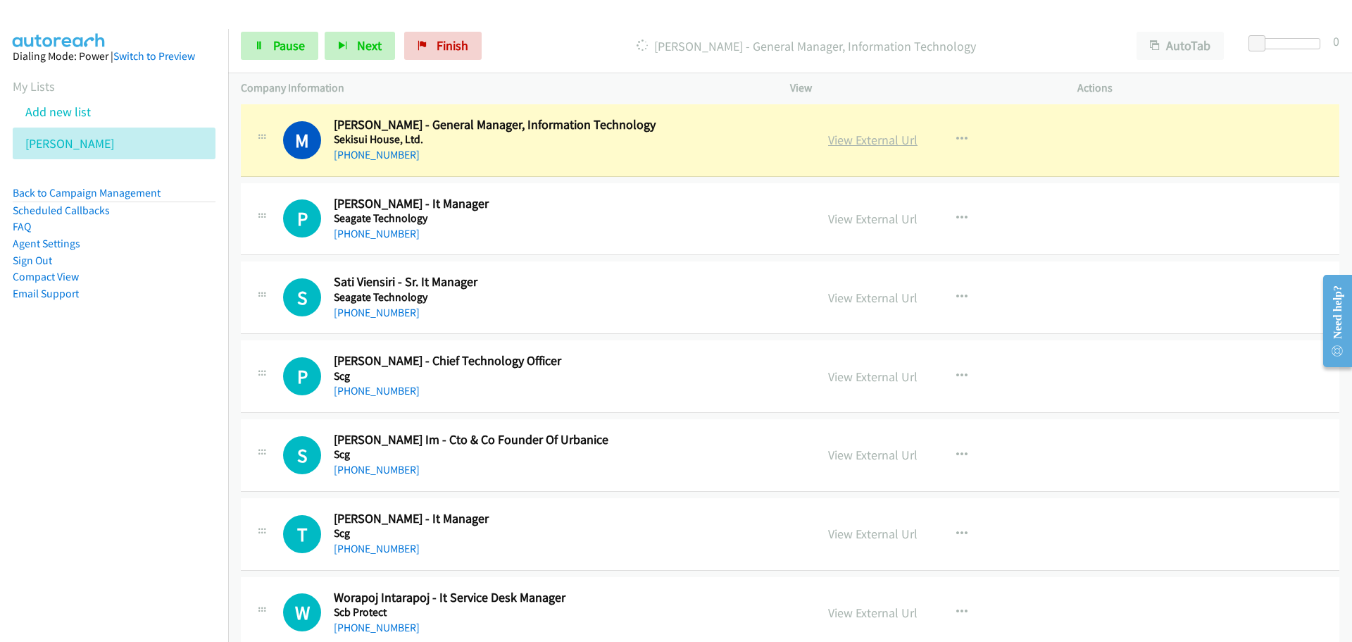
click at [842, 137] on link "View External Url" at bounding box center [872, 140] width 89 height 16
click at [280, 49] on span "Pause" at bounding box center [289, 45] width 32 height 16
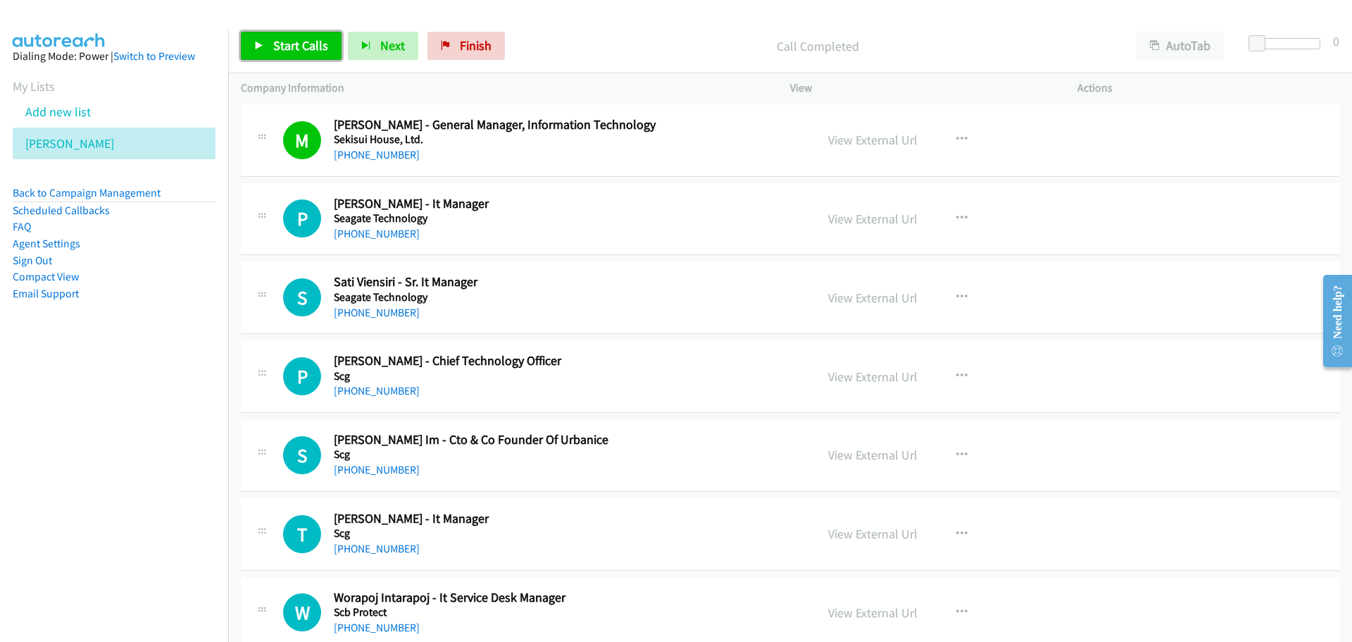
click at [272, 44] on link "Start Calls" at bounding box center [291, 46] width 101 height 28
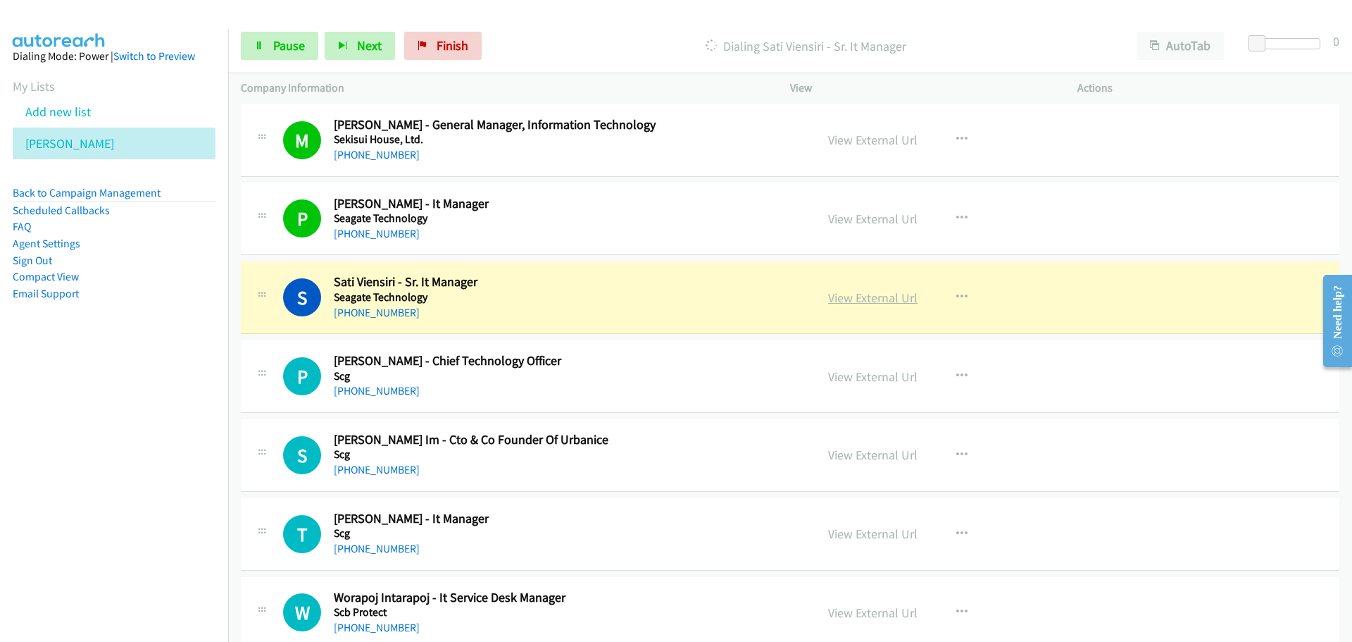
click at [856, 302] on link "View External Url" at bounding box center [872, 297] width 89 height 16
click at [278, 43] on span "Pause" at bounding box center [289, 45] width 32 height 16
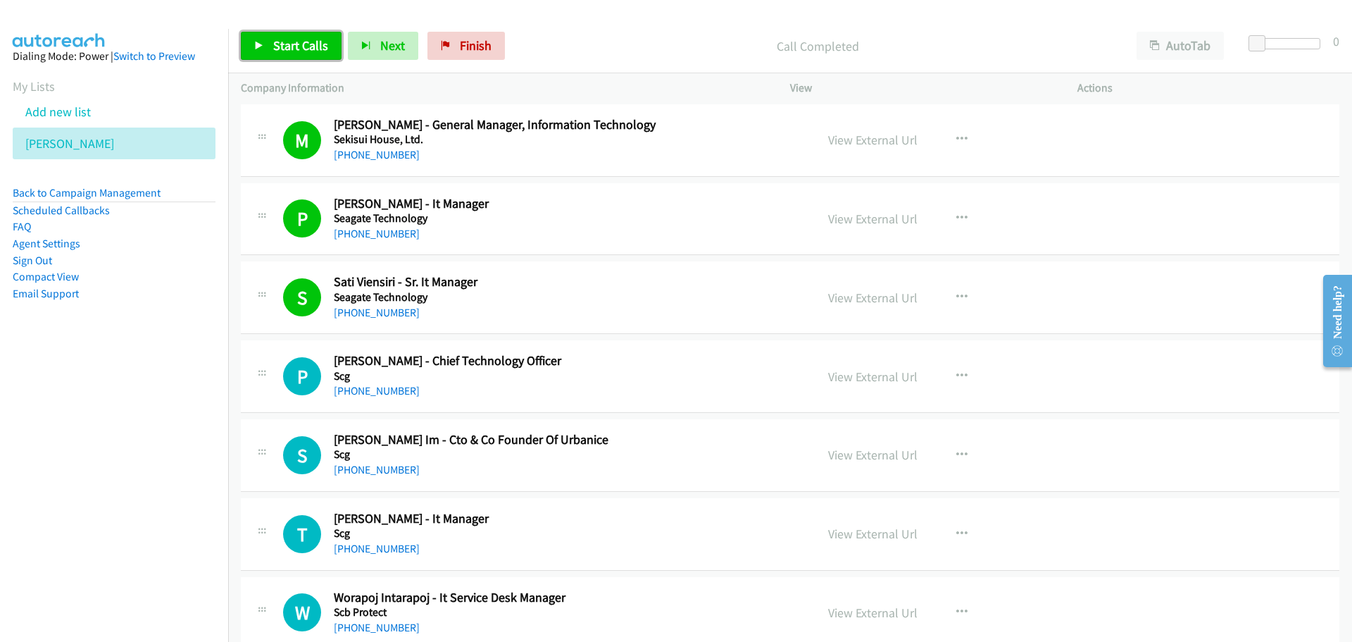
click at [299, 39] on span "Start Calls" at bounding box center [300, 45] width 55 height 16
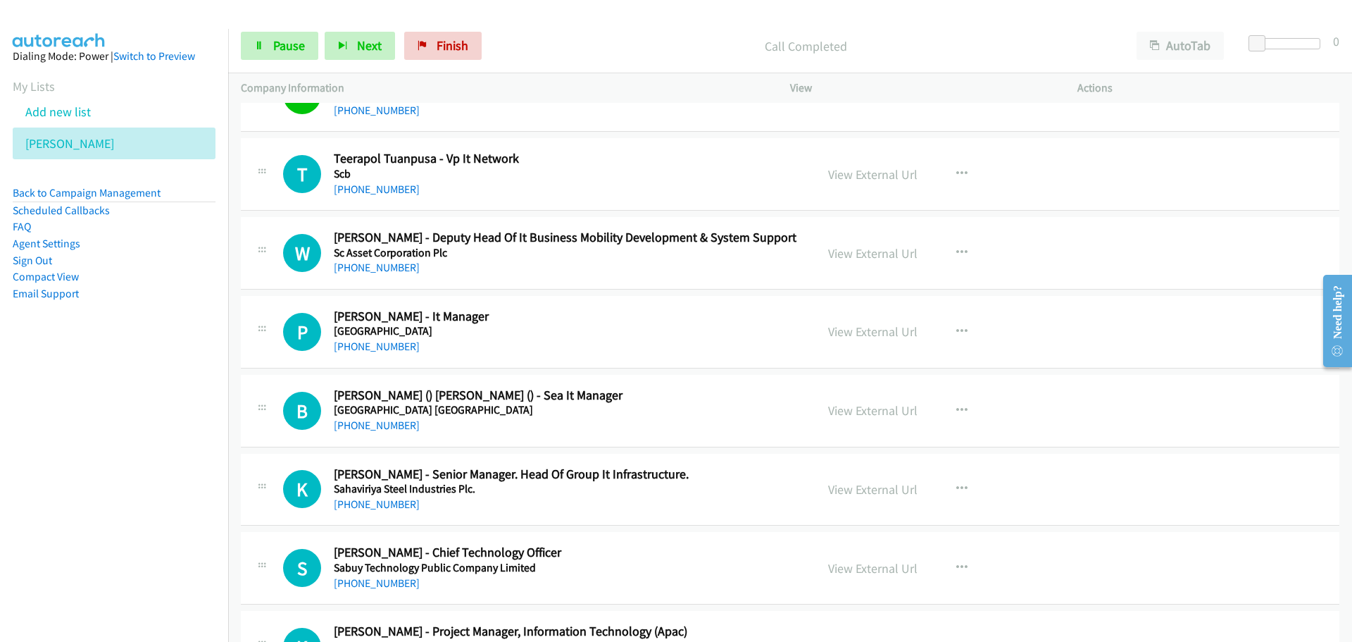
scroll to position [7676, 0]
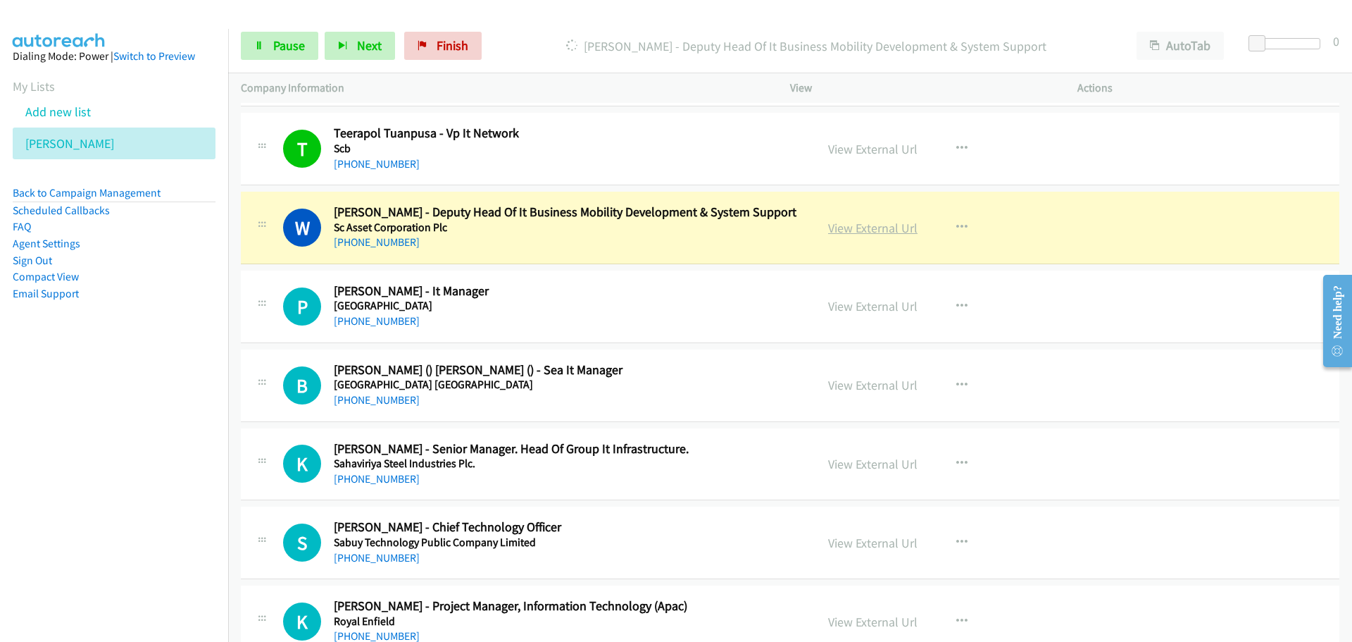
click at [858, 229] on link "View External Url" at bounding box center [872, 228] width 89 height 16
click at [282, 54] on link "Pause" at bounding box center [279, 46] width 77 height 28
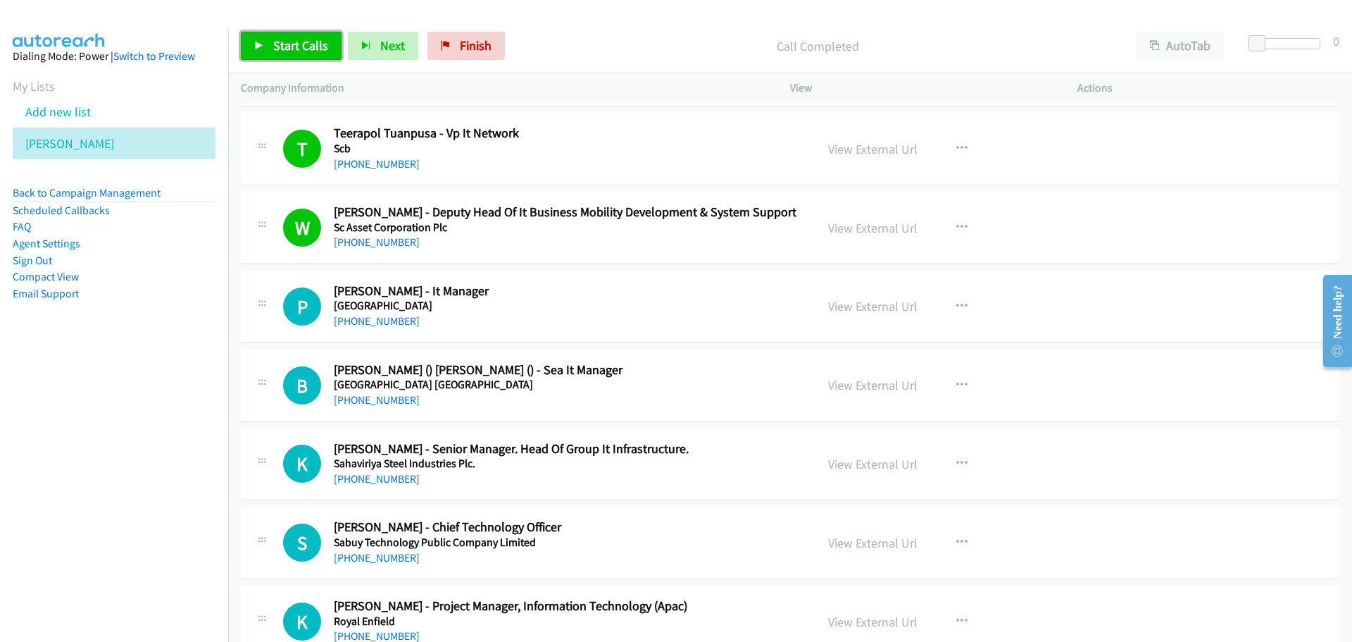
click at [293, 36] on link "Start Calls" at bounding box center [291, 46] width 101 height 28
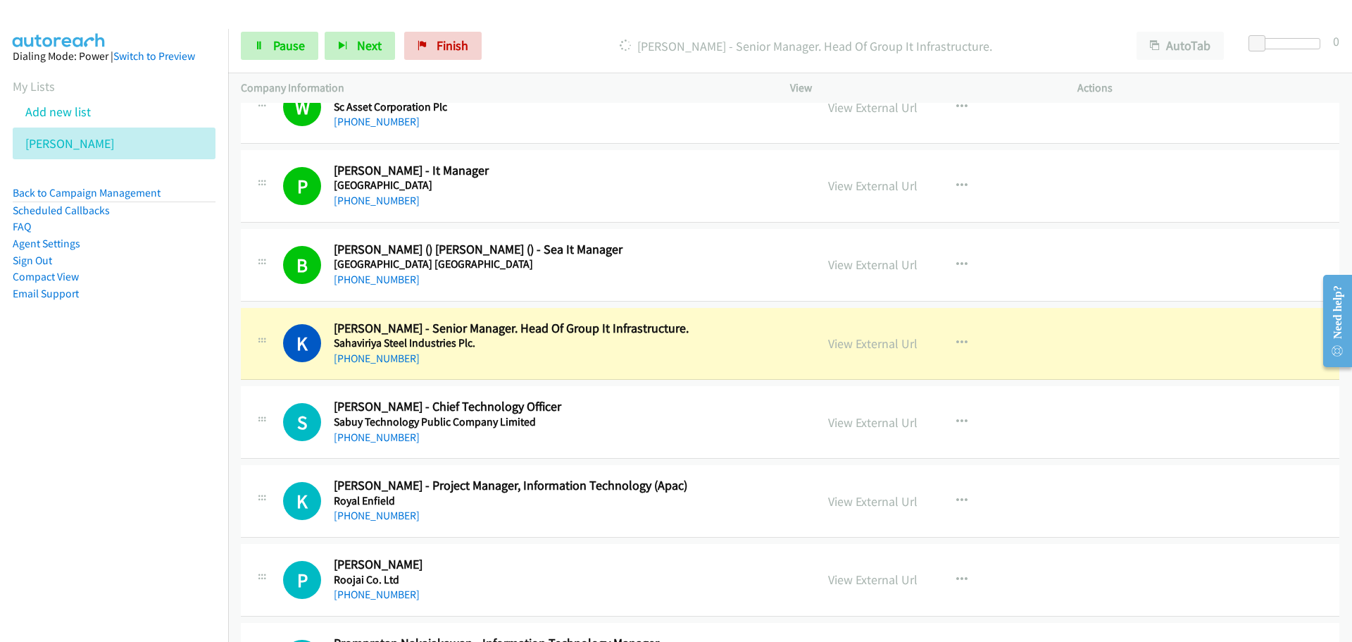
scroll to position [7887, 0]
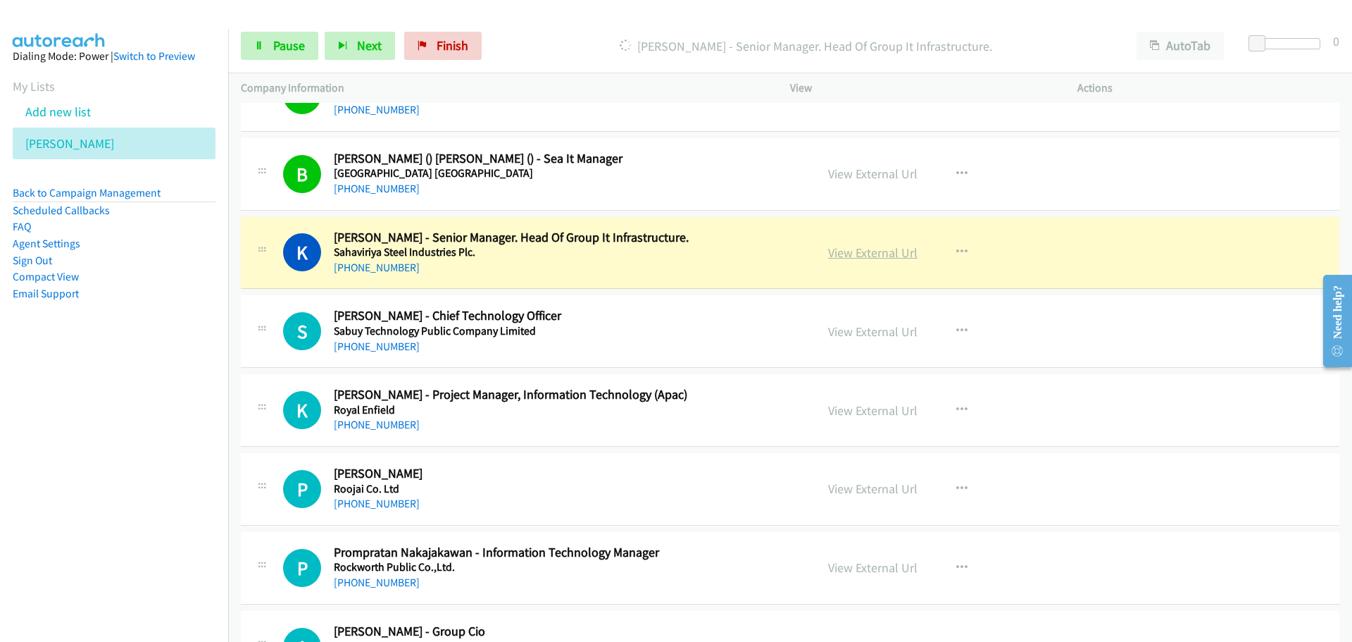
click at [863, 254] on link "View External Url" at bounding box center [872, 252] width 89 height 16
click at [285, 33] on link "Pause" at bounding box center [279, 46] width 77 height 28
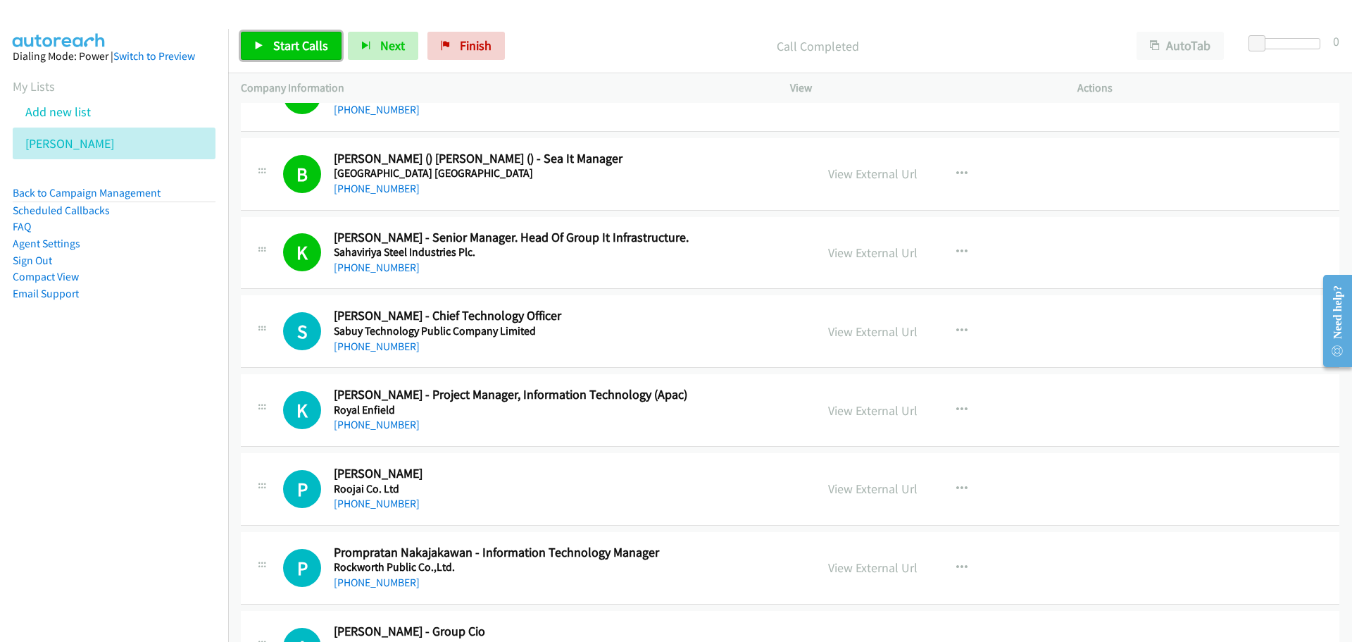
click at [300, 44] on span "Start Calls" at bounding box center [300, 45] width 55 height 16
click at [295, 50] on span "Pause" at bounding box center [289, 45] width 32 height 16
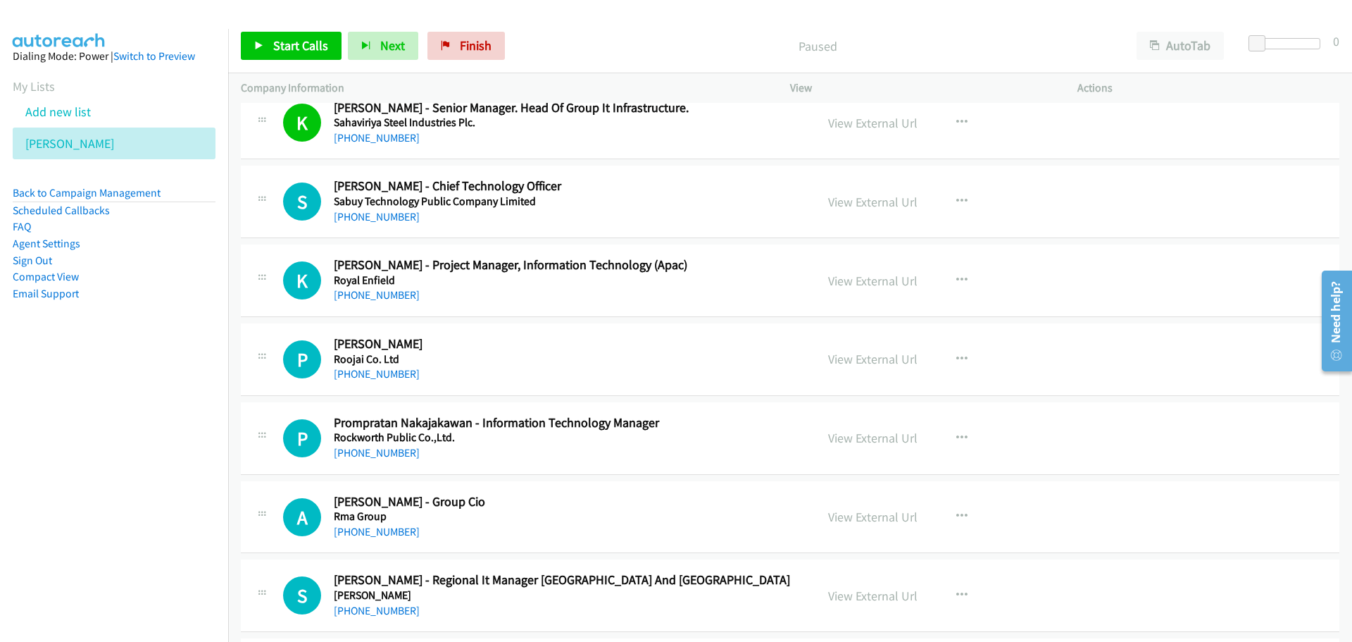
scroll to position [8028, 0]
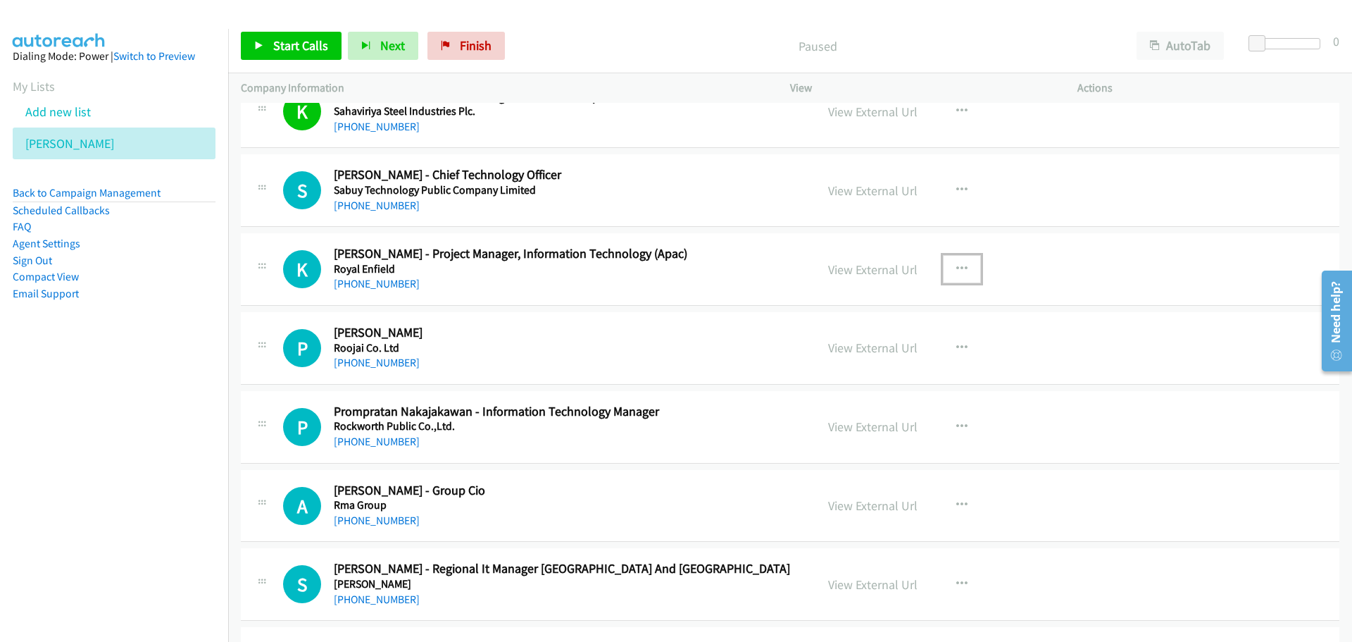
click at [956, 273] on icon "button" at bounding box center [961, 268] width 11 height 11
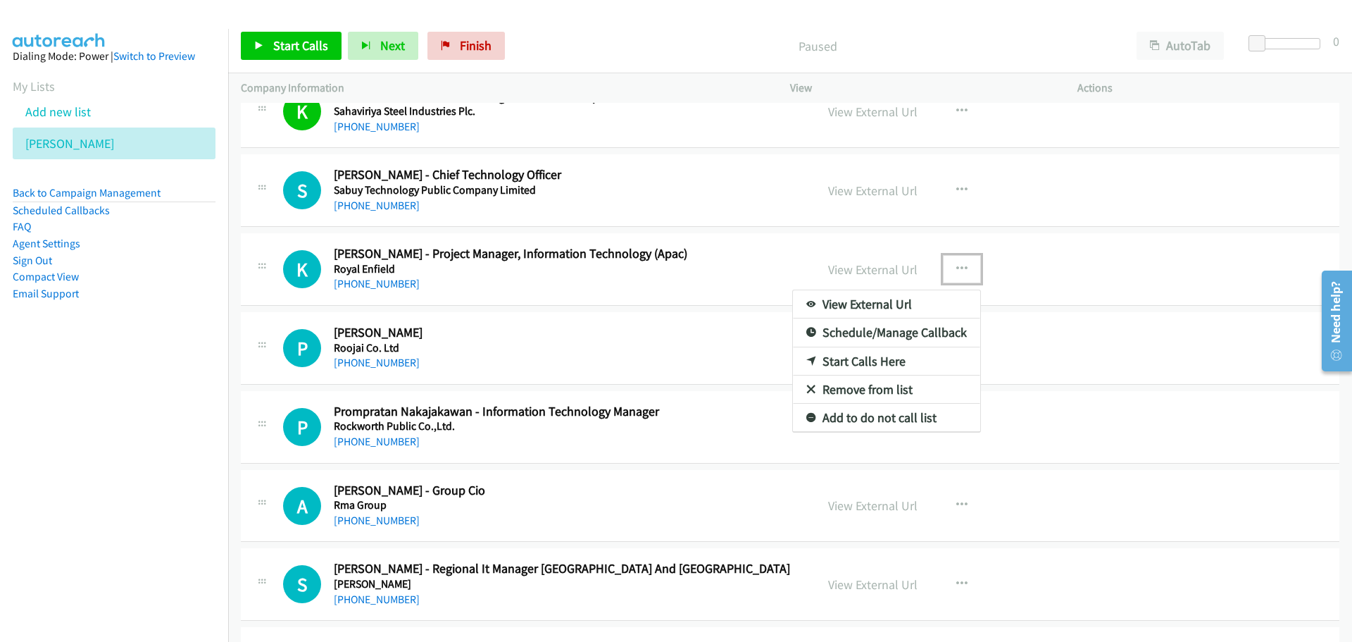
click at [858, 361] on link "Start Calls Here" at bounding box center [886, 361] width 187 height 28
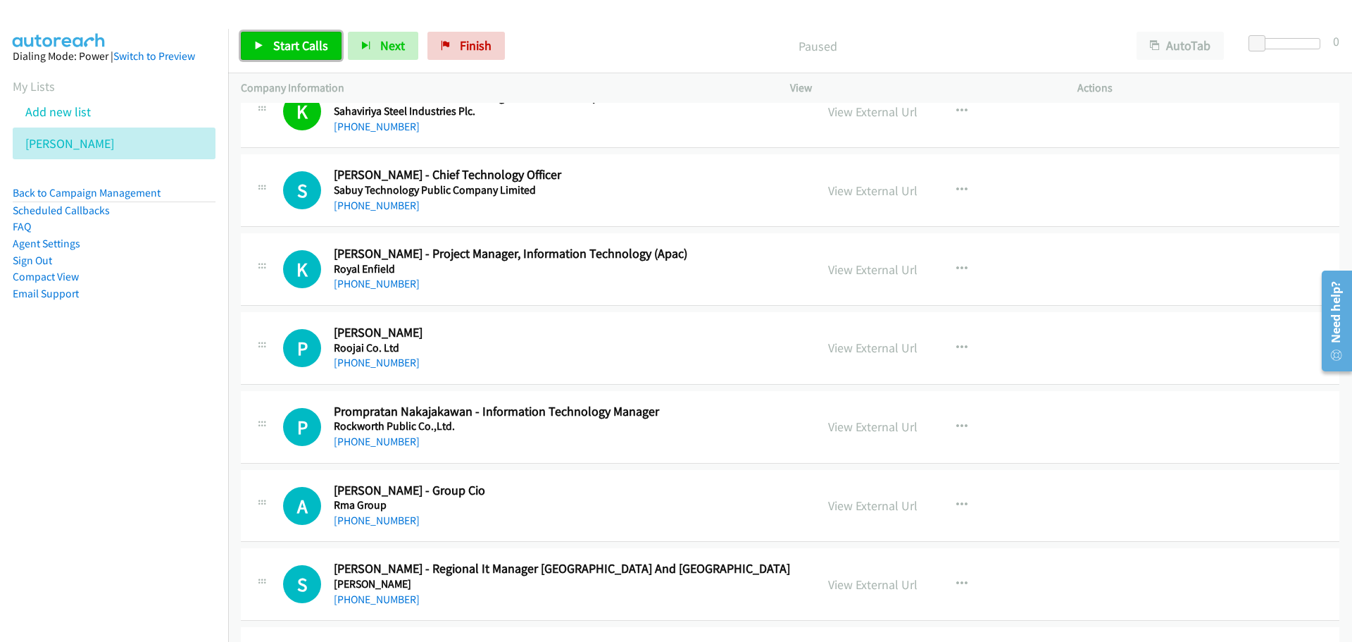
click at [258, 45] on icon at bounding box center [259, 47] width 10 height 10
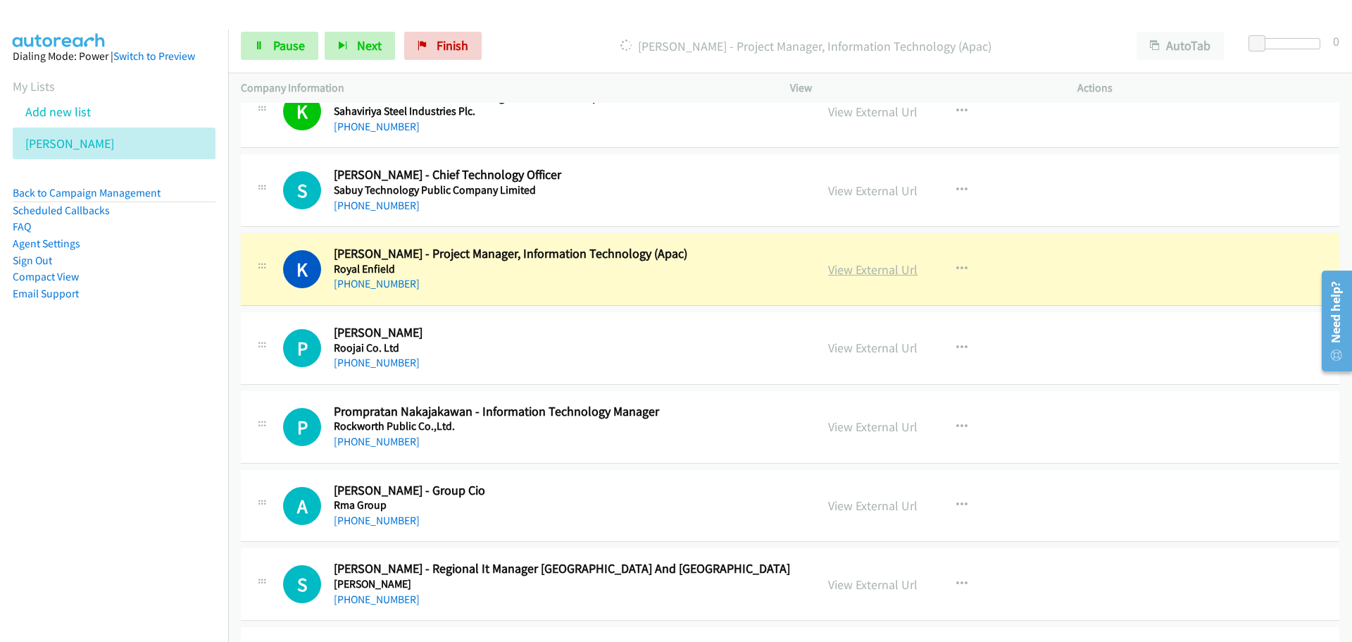
click at [836, 268] on link "View External Url" at bounding box center [872, 269] width 89 height 16
click at [302, 42] on span "Pause" at bounding box center [289, 45] width 32 height 16
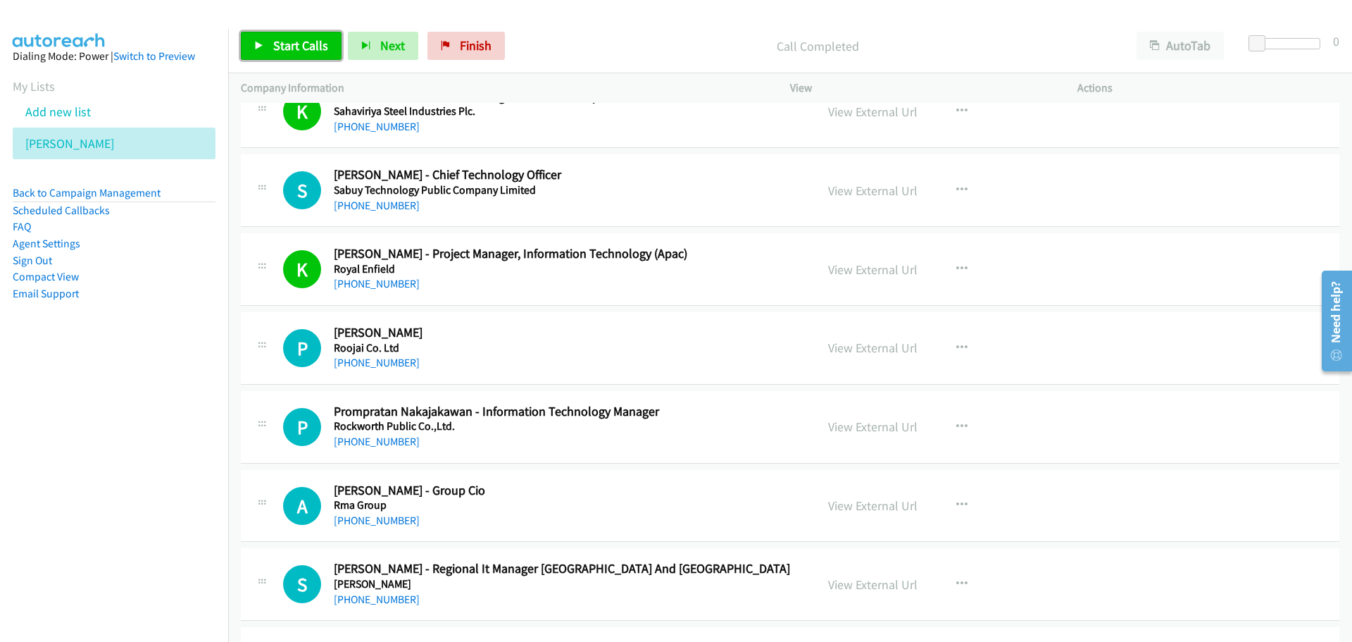
click at [303, 36] on link "Start Calls" at bounding box center [291, 46] width 101 height 28
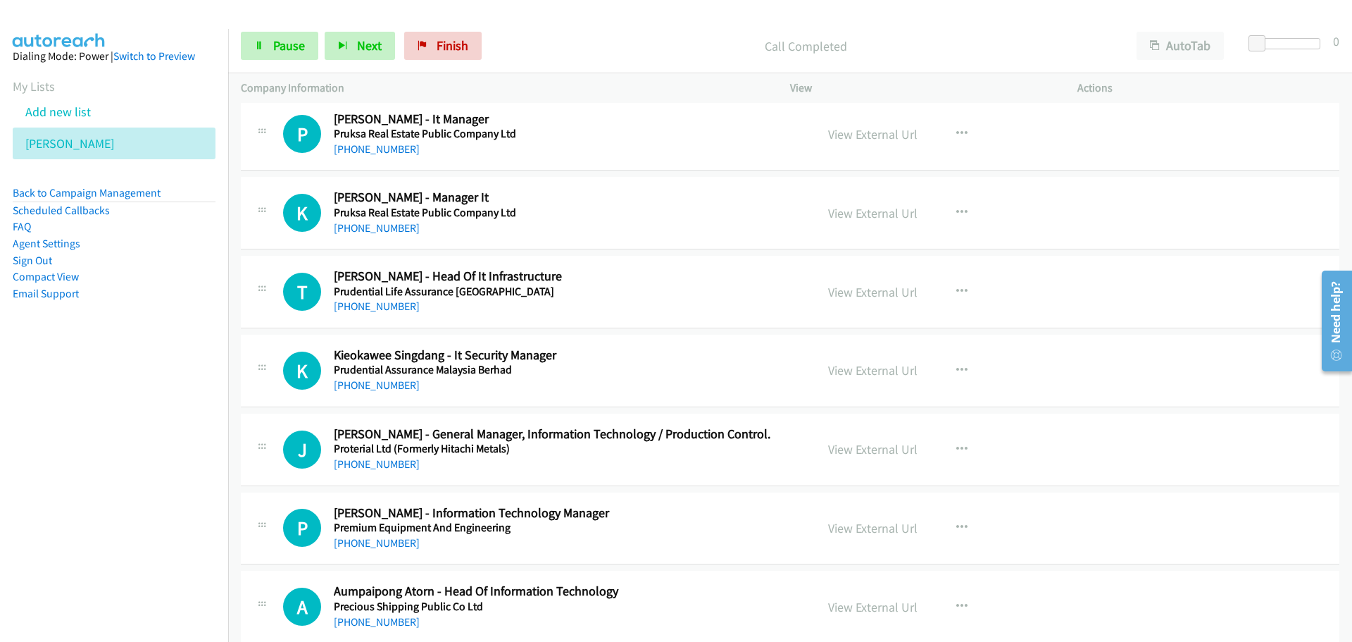
scroll to position [8803, 0]
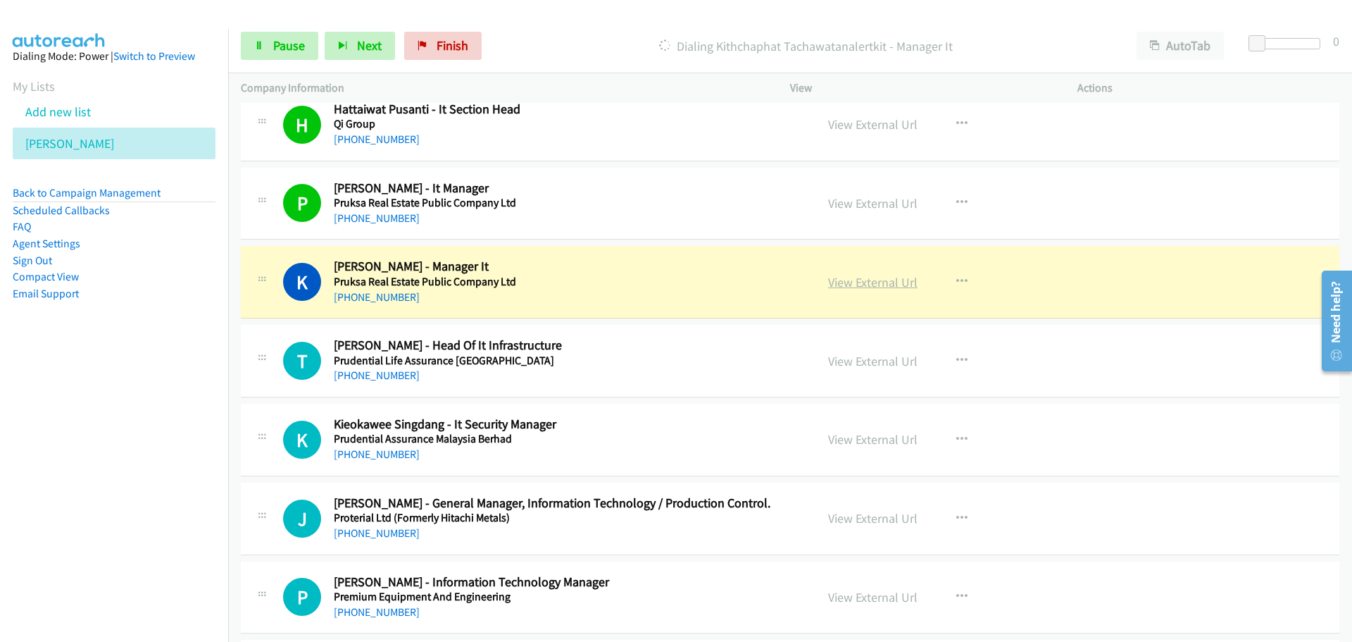
click at [851, 280] on link "View External Url" at bounding box center [872, 282] width 89 height 16
click at [294, 41] on span "Pause" at bounding box center [289, 45] width 32 height 16
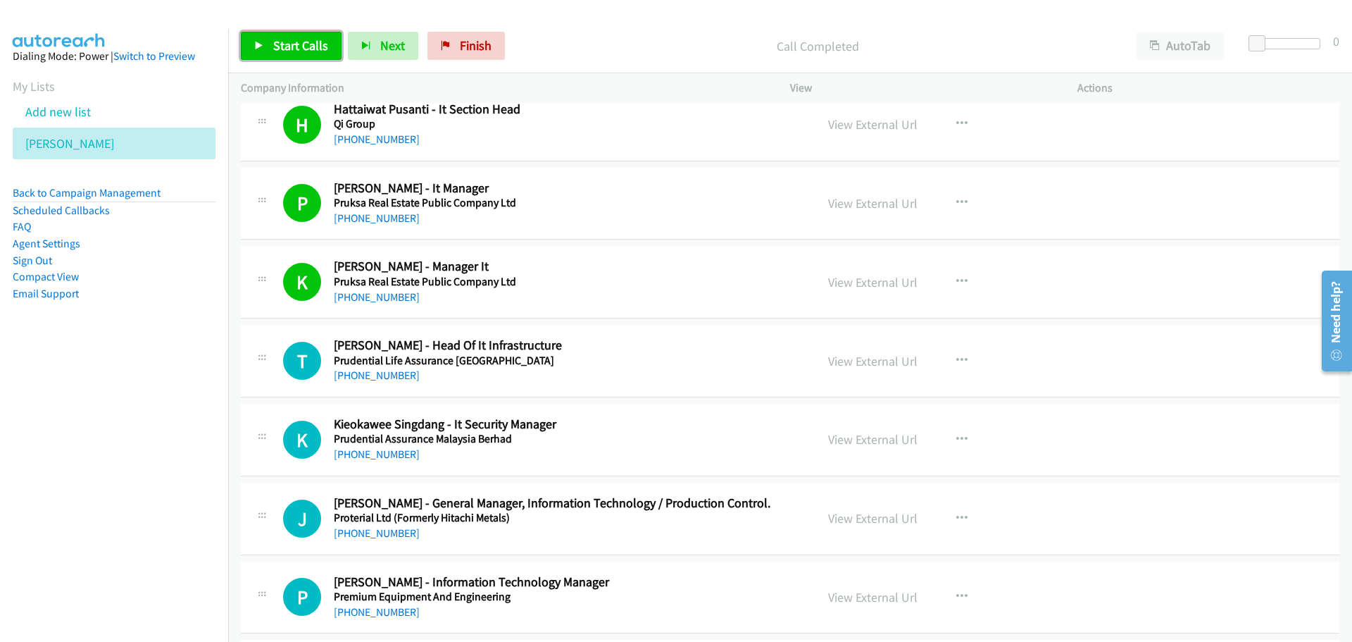
click at [290, 48] on span "Start Calls" at bounding box center [300, 45] width 55 height 16
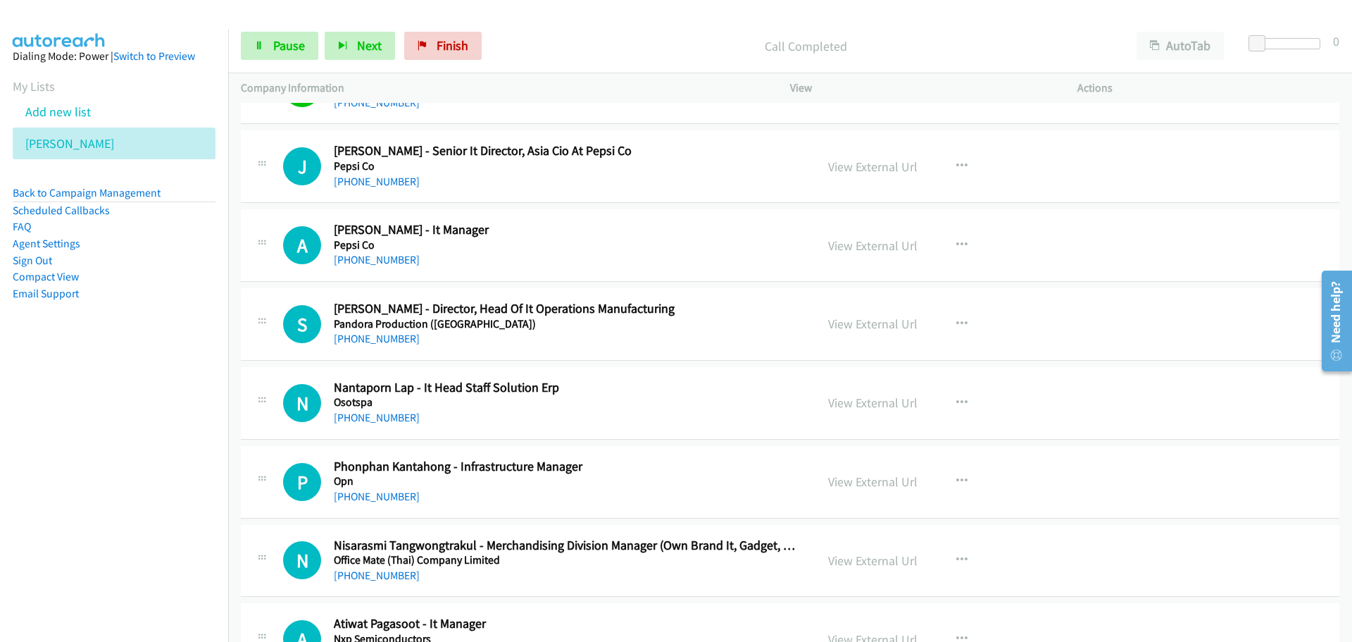
scroll to position [9718, 0]
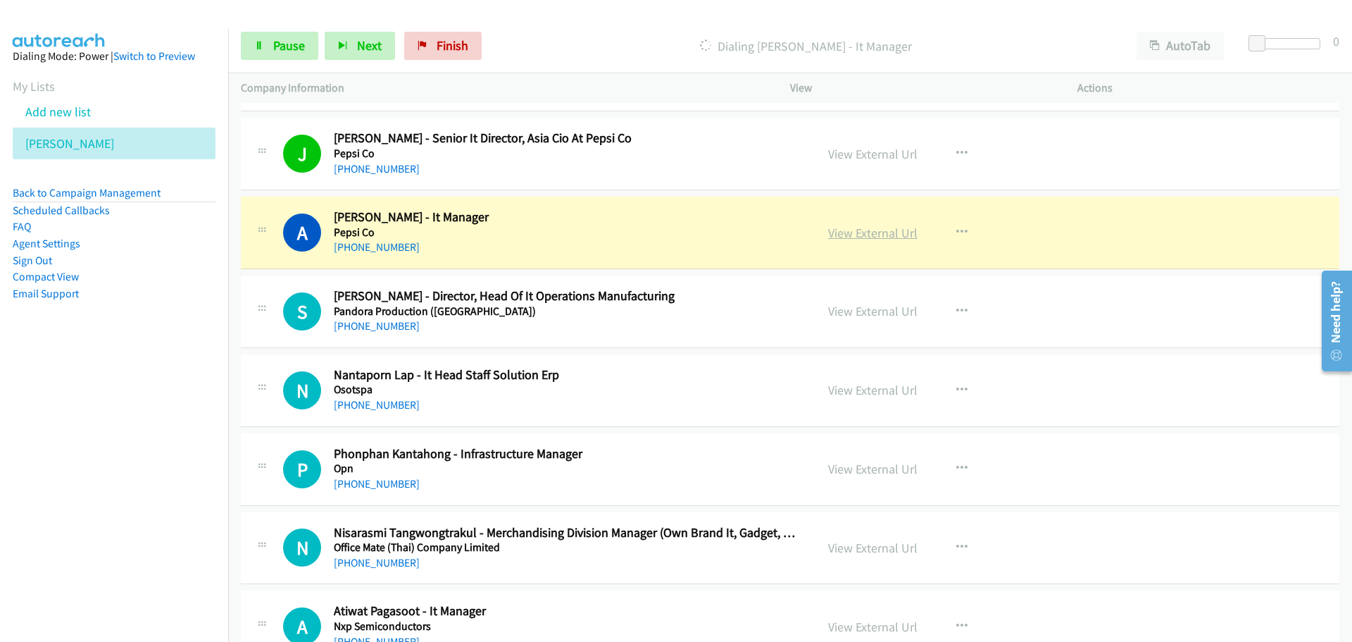
click at [846, 231] on link "View External Url" at bounding box center [872, 233] width 89 height 16
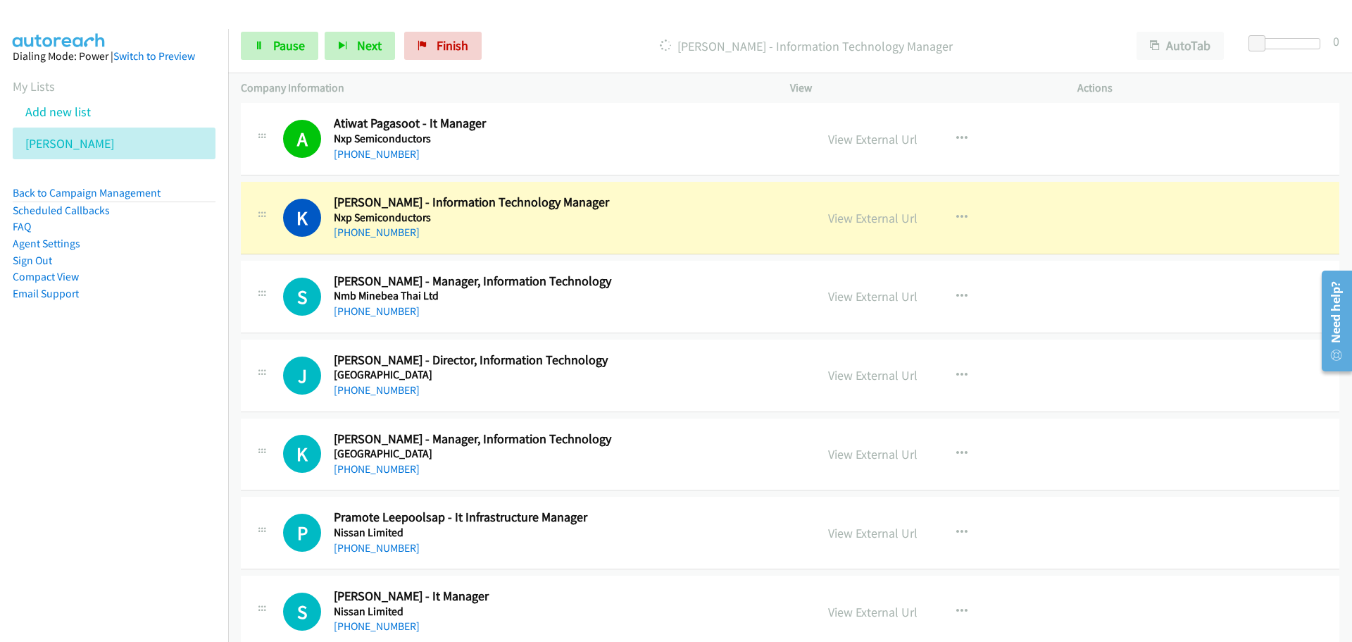
scroll to position [10211, 0]
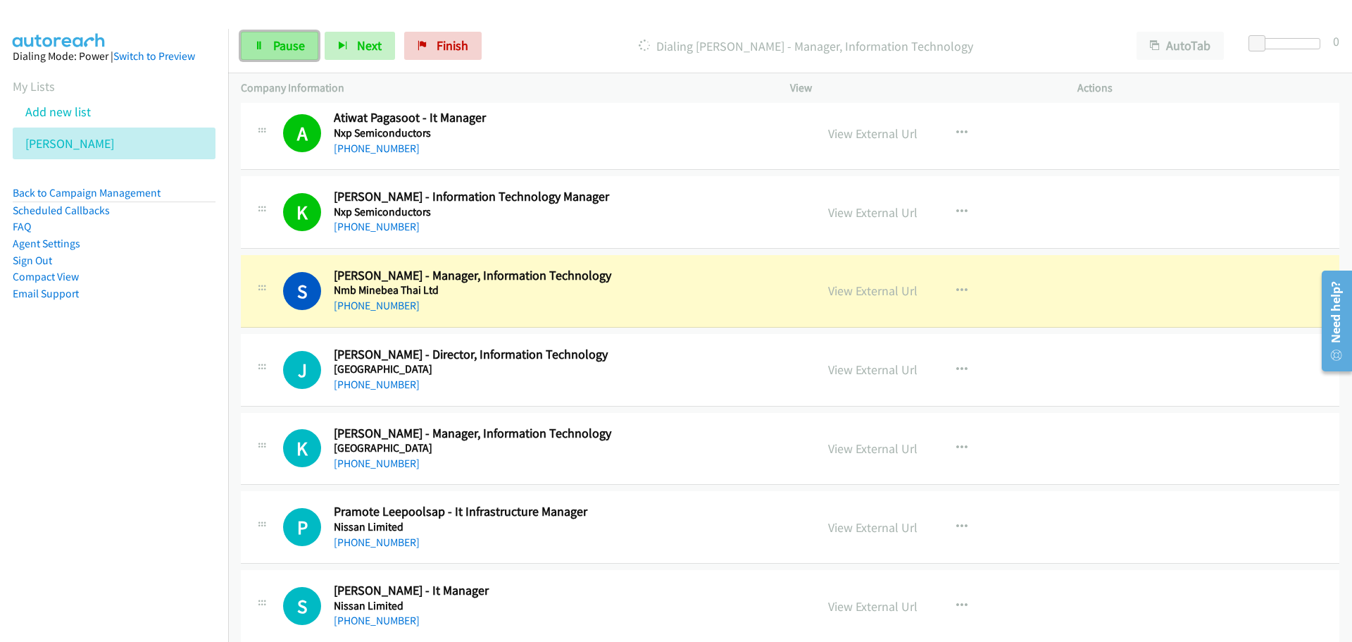
click at [305, 51] on link "Pause" at bounding box center [279, 46] width 77 height 28
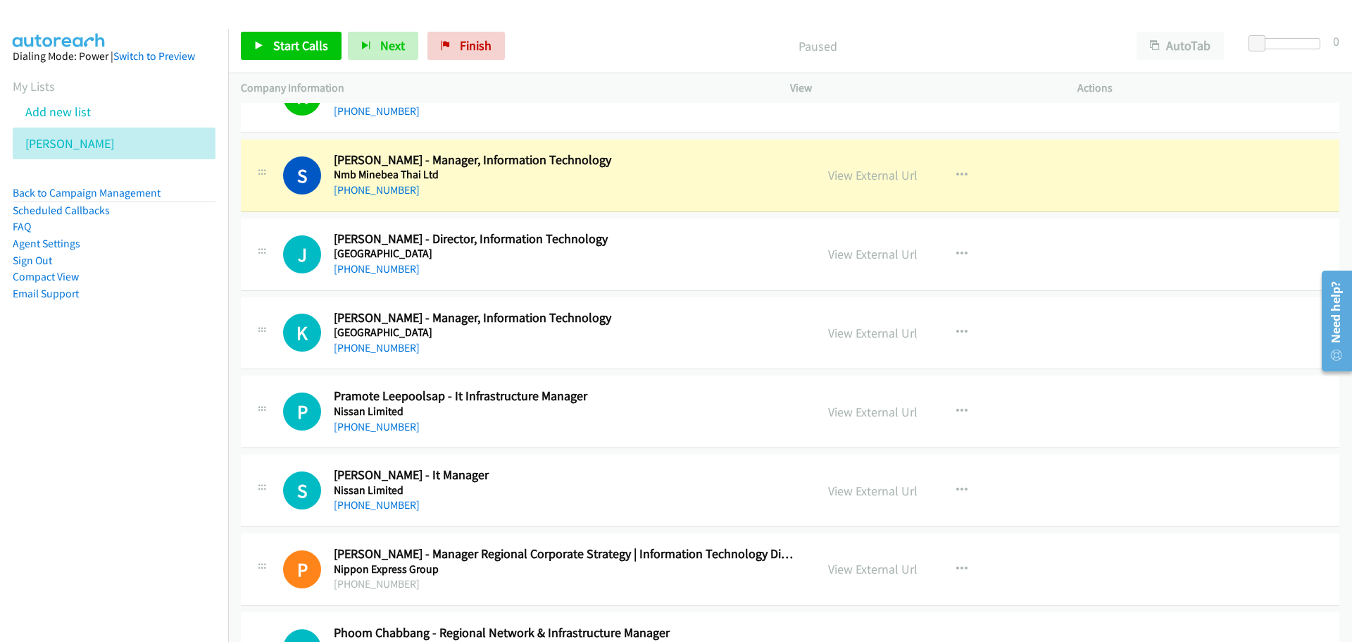
scroll to position [10352, 0]
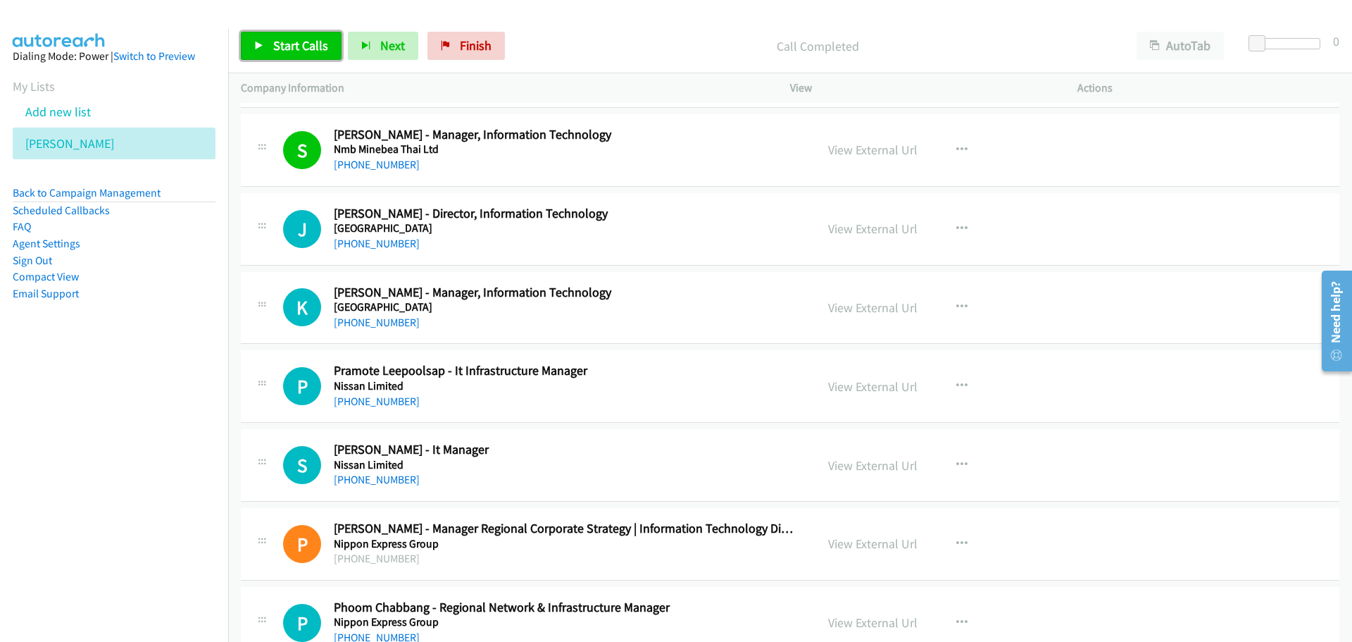
click at [259, 56] on link "Start Calls" at bounding box center [291, 46] width 101 height 28
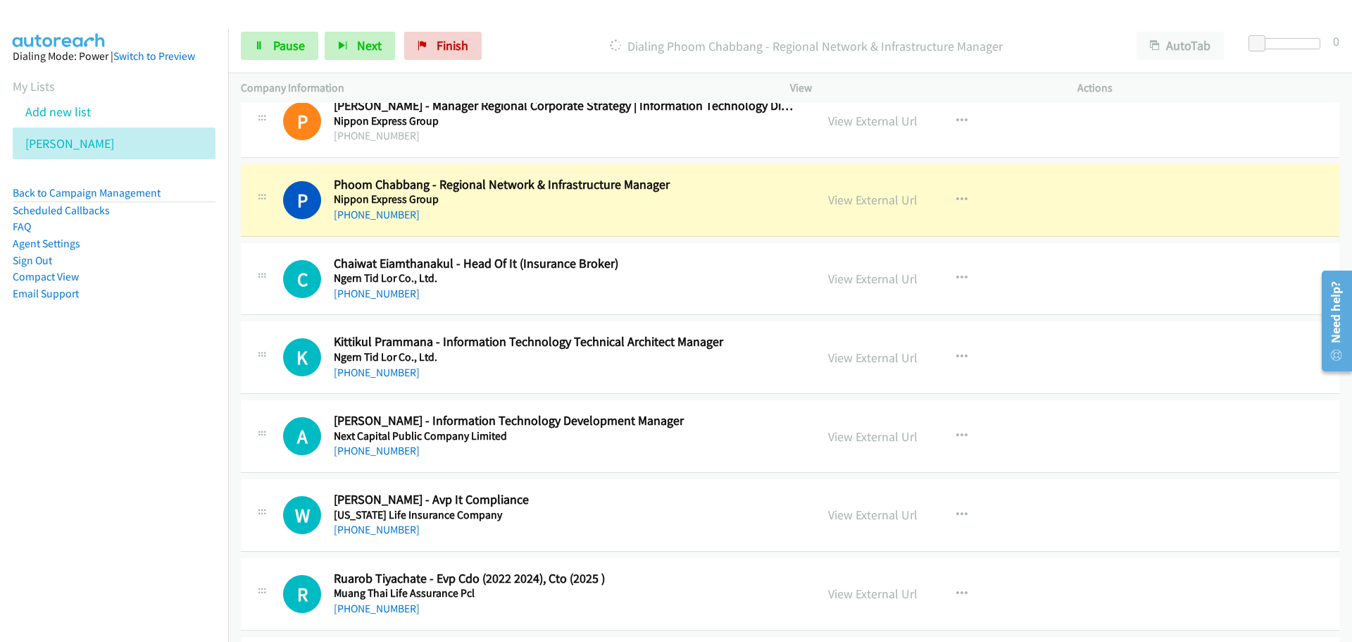
scroll to position [10845, 0]
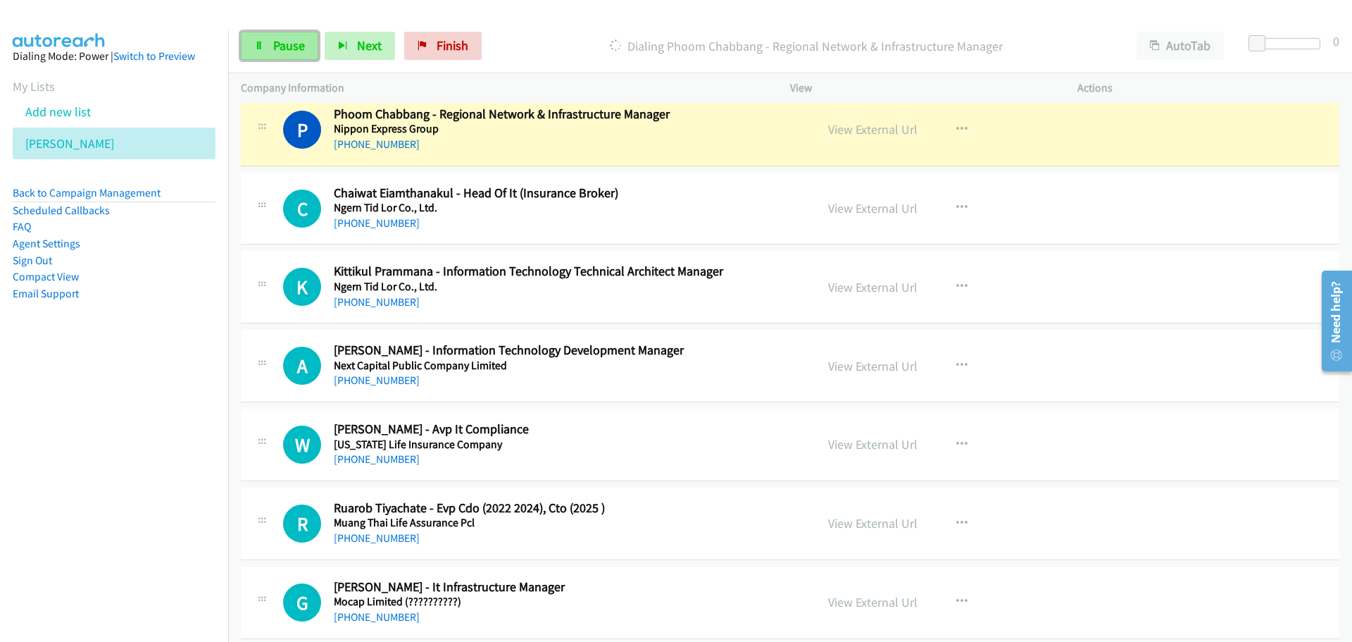
click at [305, 46] on link "Pause" at bounding box center [279, 46] width 77 height 28
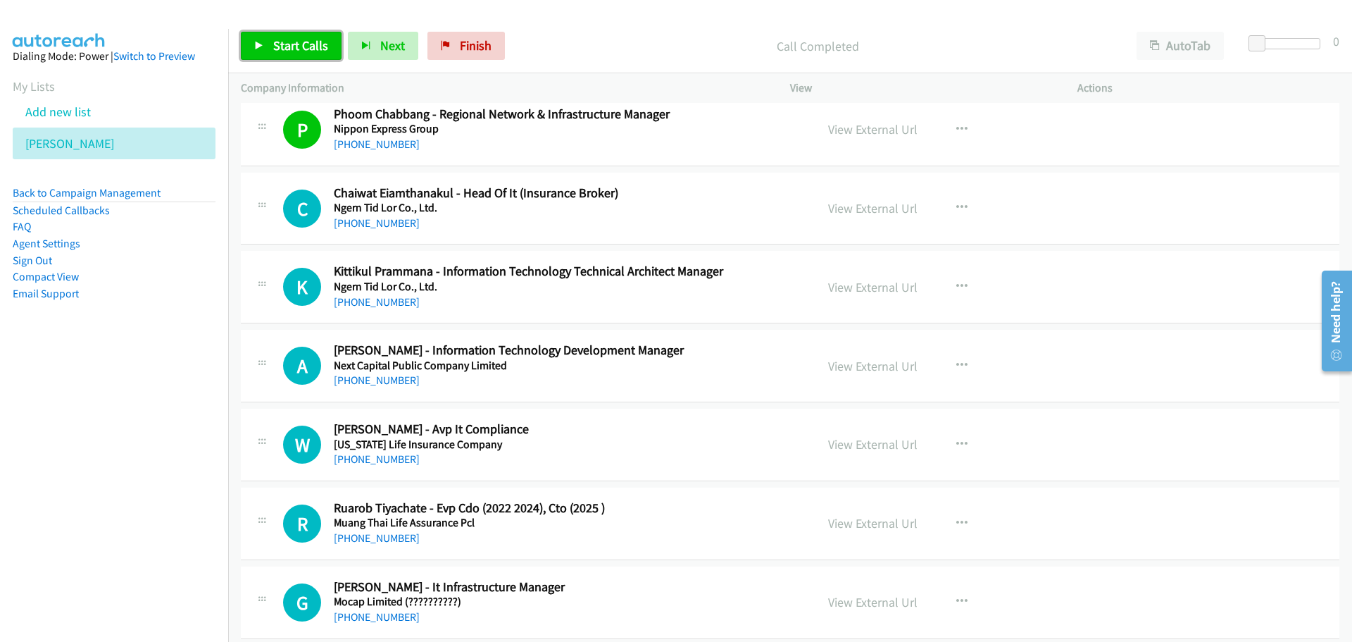
click at [266, 52] on link "Start Calls" at bounding box center [291, 46] width 101 height 28
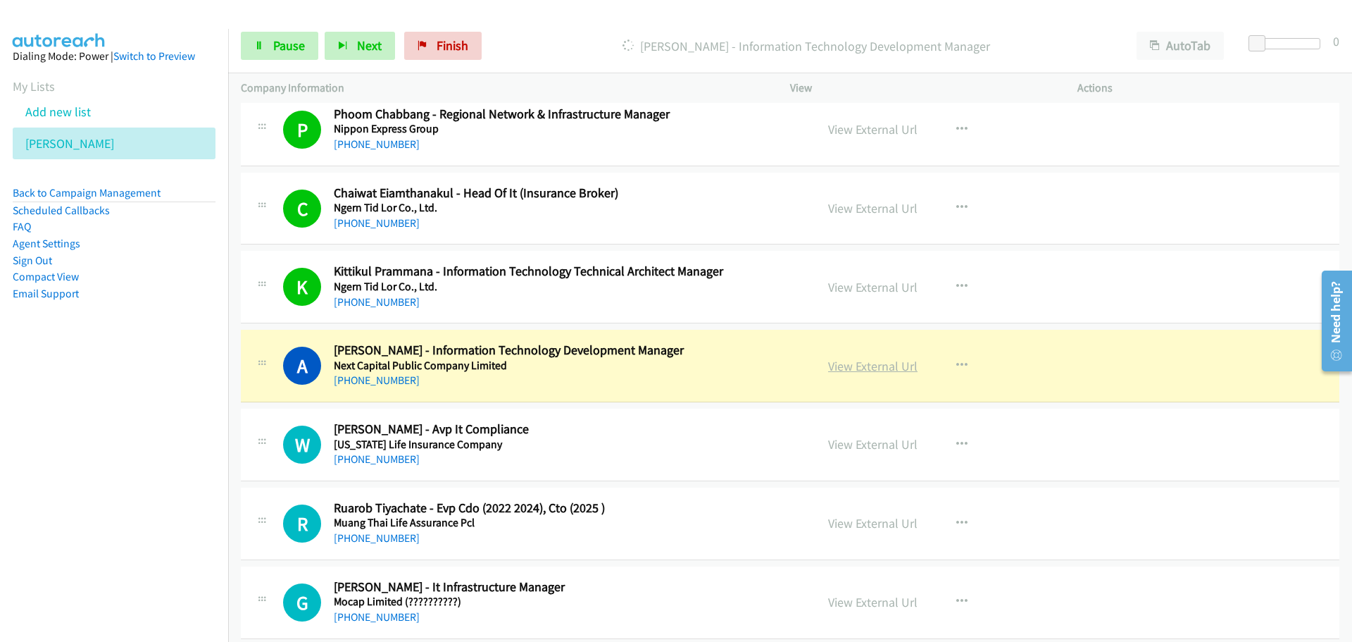
click at [848, 370] on link "View External Url" at bounding box center [872, 366] width 89 height 16
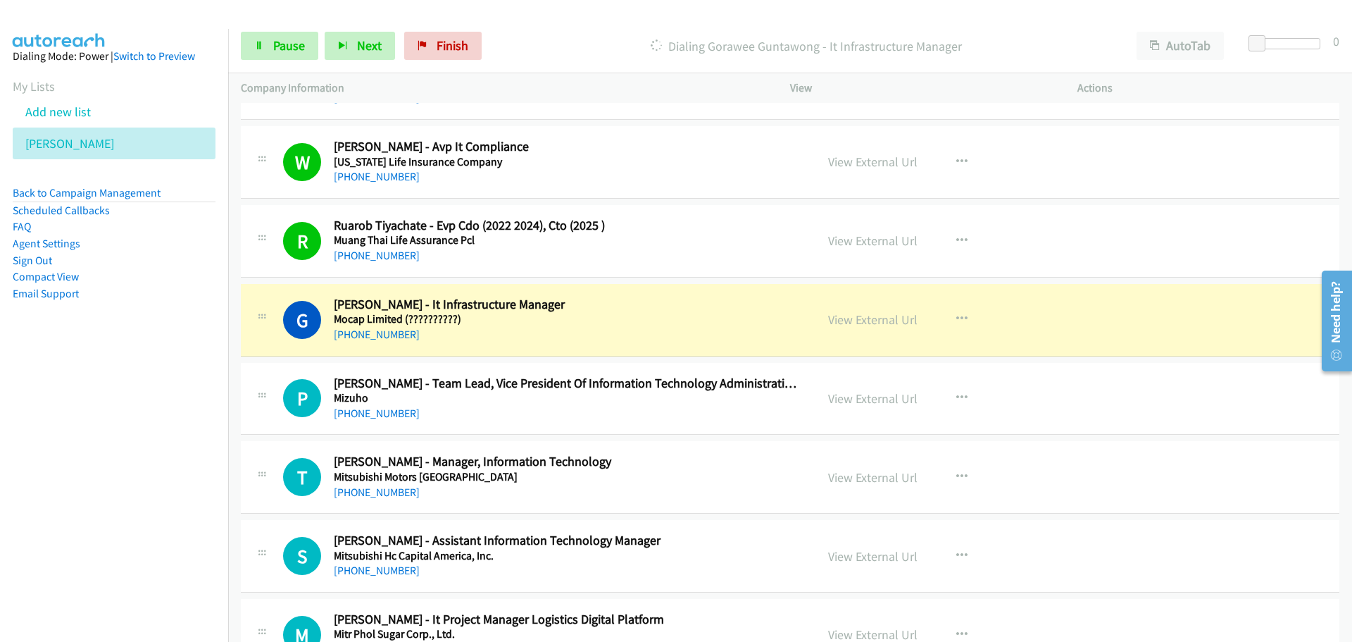
scroll to position [11197, 0]
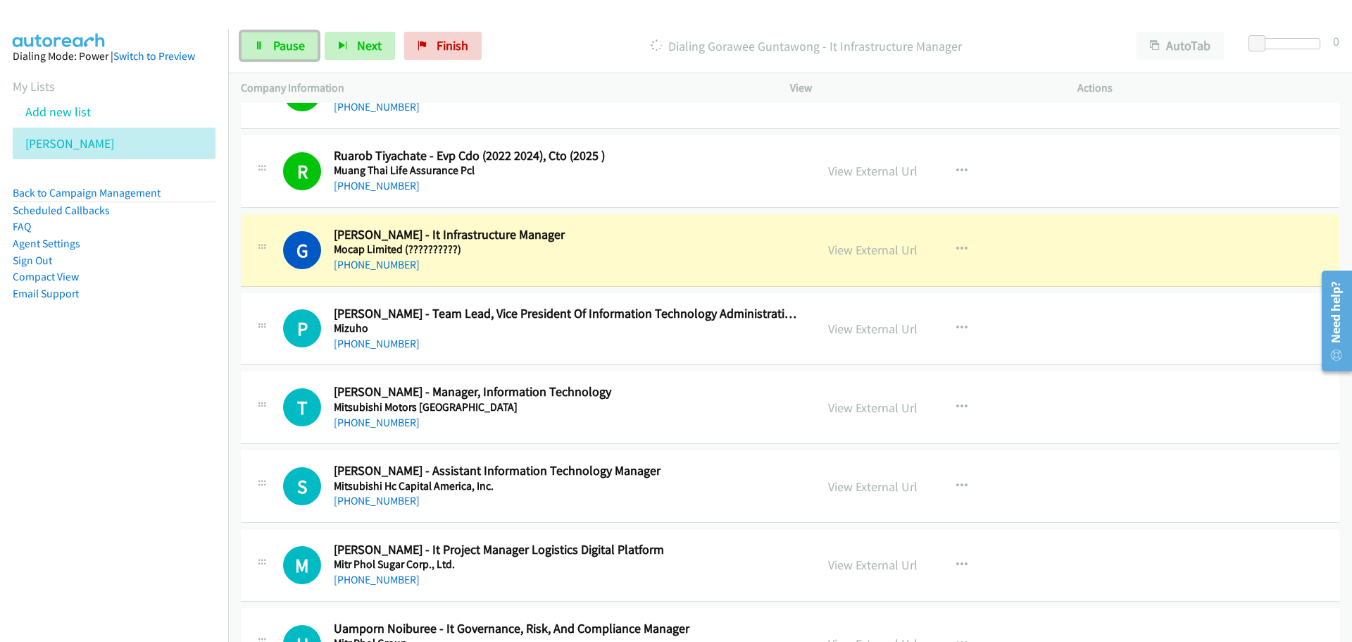
drag, startPoint x: 304, startPoint y: 44, endPoint x: 6, endPoint y: 237, distance: 354.9
click at [304, 44] on link "Pause" at bounding box center [279, 46] width 77 height 28
